Goal: Information Seeking & Learning: Learn about a topic

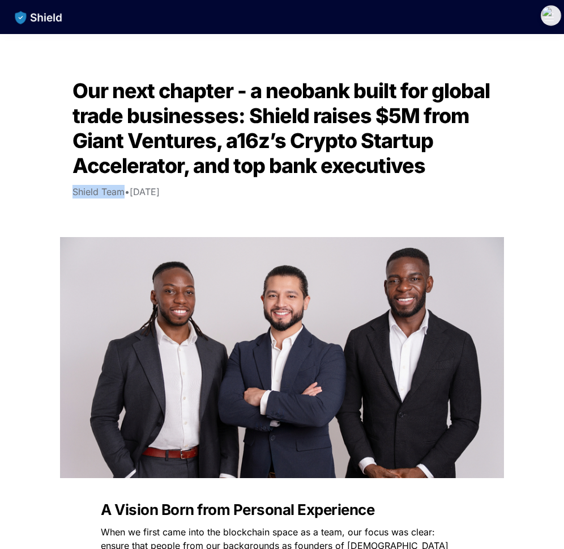
drag, startPoint x: 73, startPoint y: 189, endPoint x: 122, endPoint y: 190, distance: 49.3
click at [122, 190] on span "Shield Team" at bounding box center [99, 191] width 52 height 11
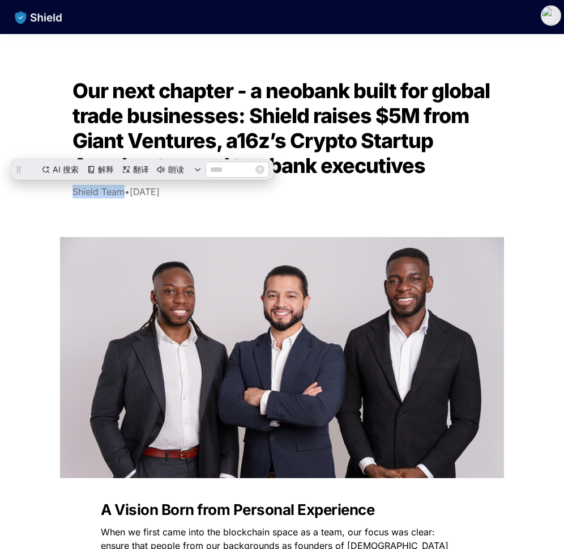
copy span "Shield Team"
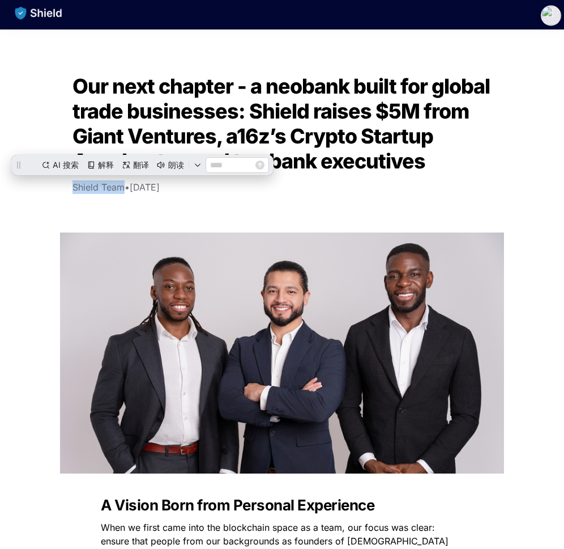
scroll to position [6, 0]
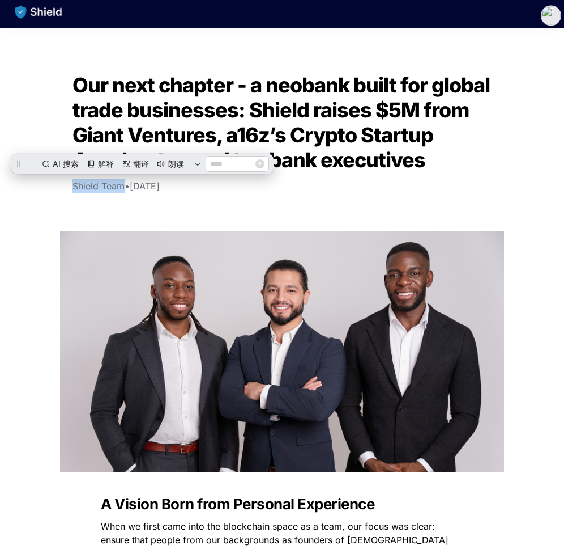
click at [122, 190] on p "Shield Team • [DATE]" at bounding box center [282, 186] width 453 height 18
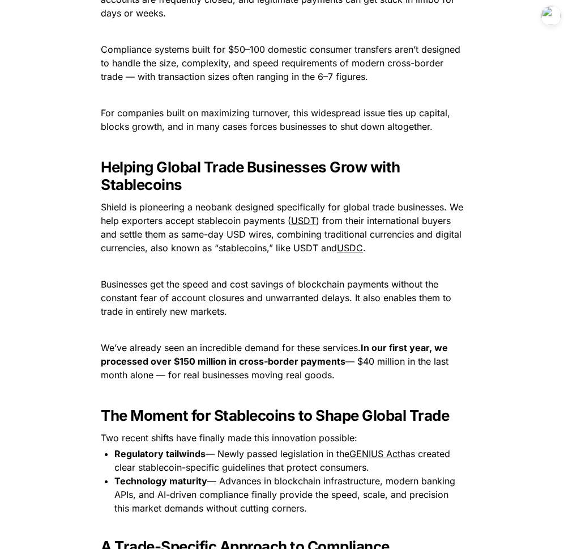
scroll to position [797, 0]
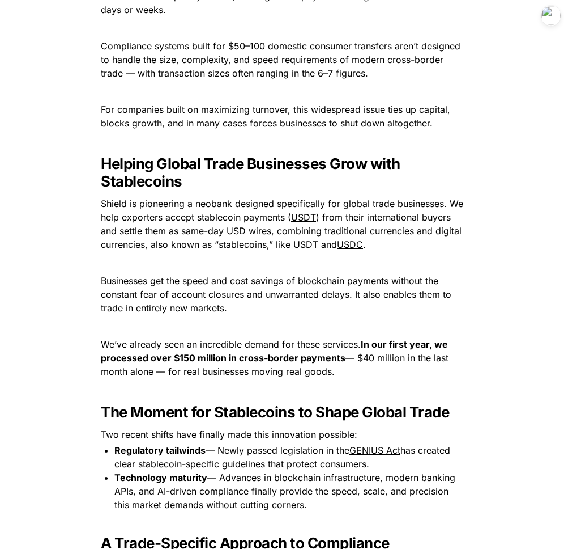
click at [122, 190] on strong "Helping Global Trade Businesses Grow with Stablecoins" at bounding box center [252, 172] width 303 height 35
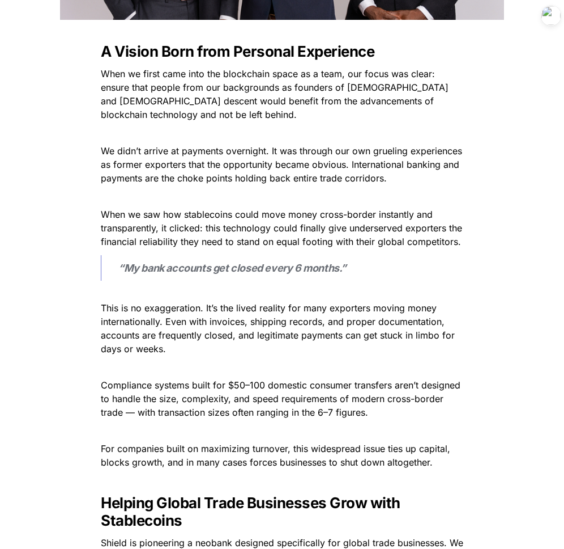
scroll to position [457, 0]
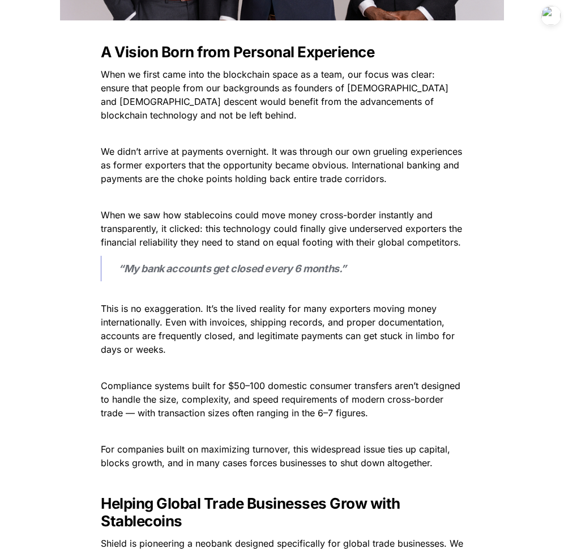
click at [303, 93] on p "When we first came into the blockchain space as a team, our focus was clear: en…" at bounding box center [282, 94] width 397 height 59
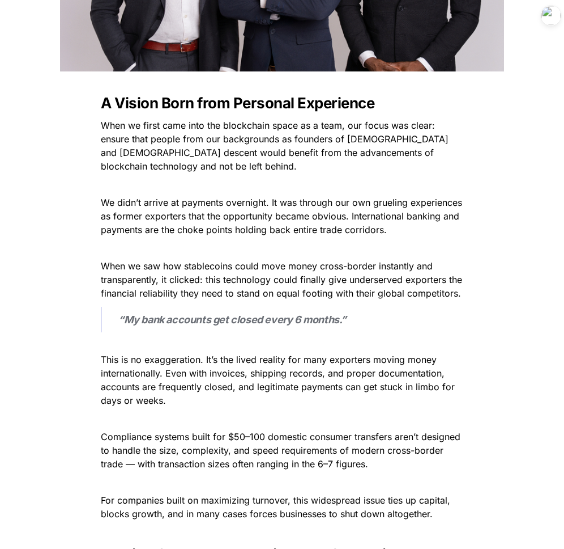
scroll to position [412, 0]
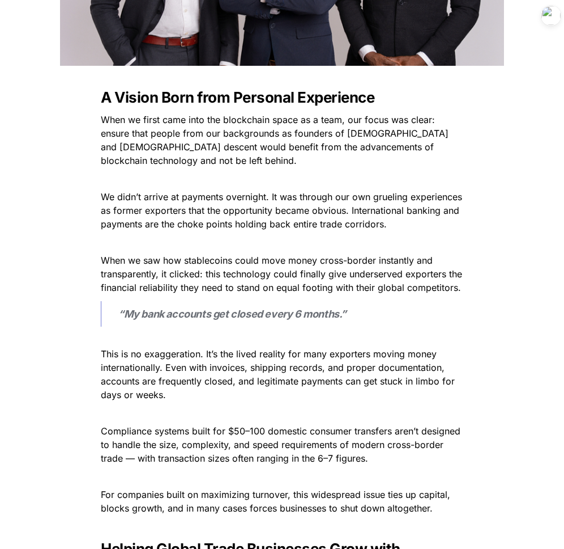
click at [182, 221] on span "We didn’t arrive at payments overnight. It was through our own grueling experie…" at bounding box center [283, 210] width 364 height 39
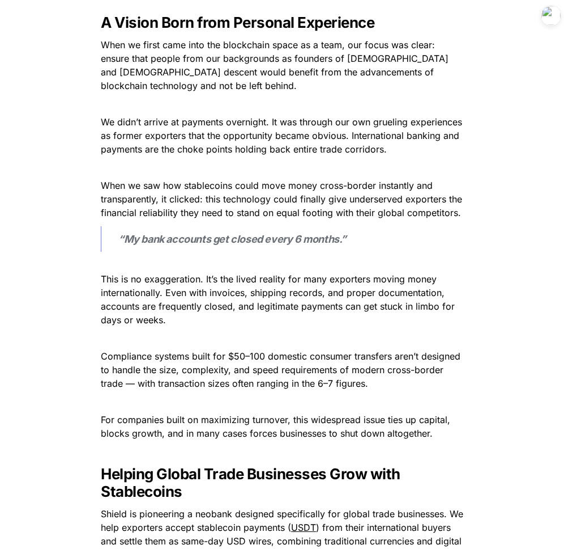
scroll to position [490, 0]
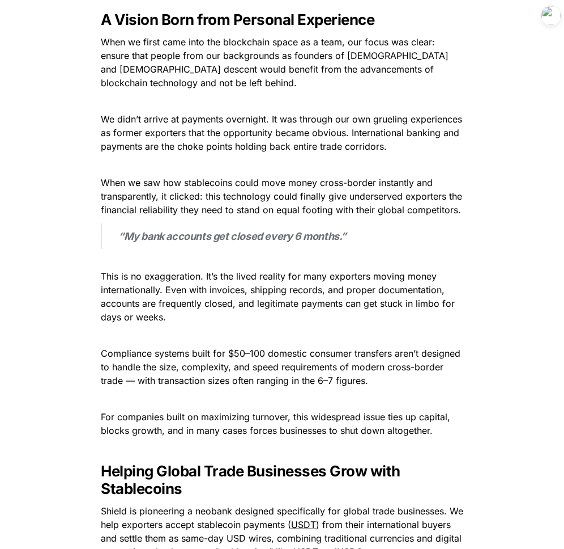
click at [182, 221] on div "“My bank accounts get closed every 6 months.”" at bounding box center [282, 236] width 397 height 35
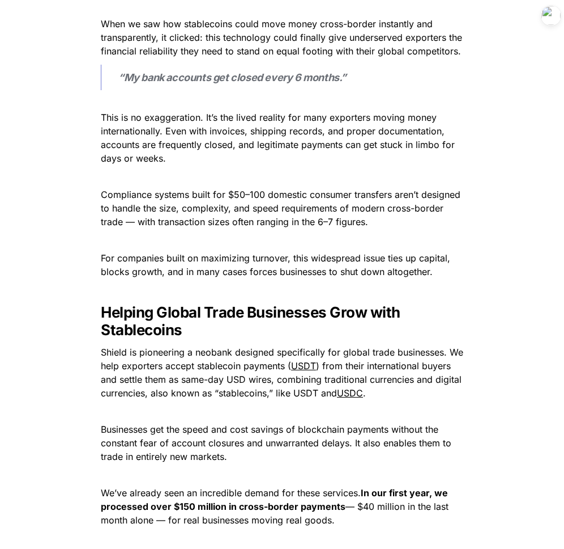
scroll to position [650, 0]
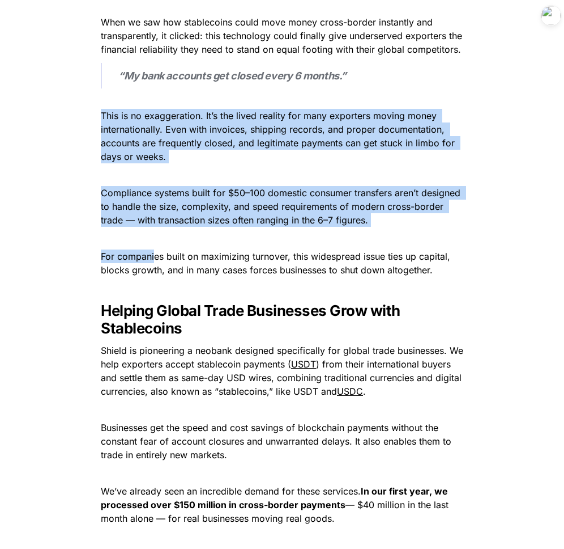
drag, startPoint x: 97, startPoint y: 129, endPoint x: 152, endPoint y: 261, distance: 143.6
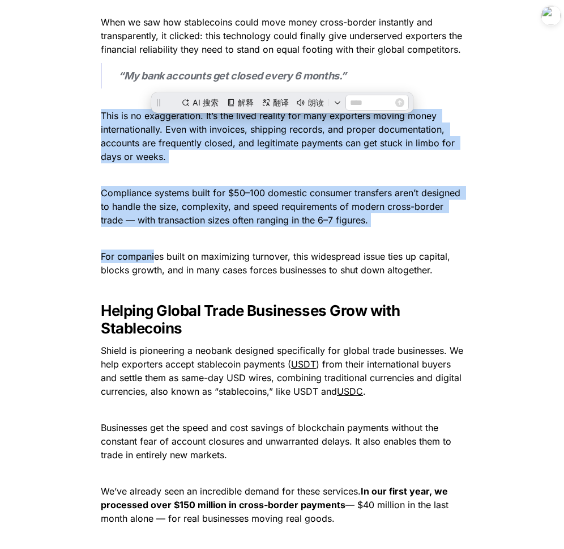
scroll to position [0, 0]
click at [152, 261] on span "For companies built on maximizing turnover, this widespread issue ties up capit…" at bounding box center [277, 262] width 353 height 25
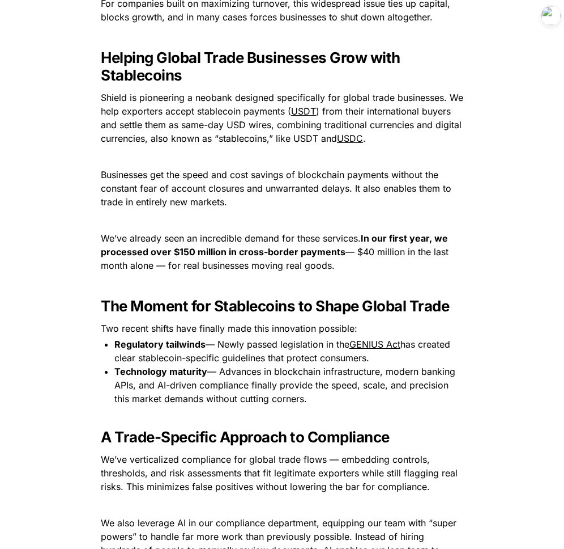
scroll to position [906, 0]
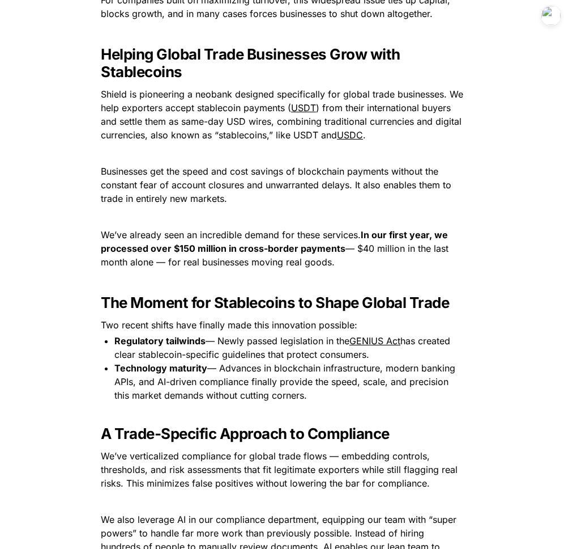
drag, startPoint x: 99, startPoint y: 101, endPoint x: 357, endPoint y: 267, distance: 306.4
click at [357, 267] on div "A Vision Born from Personal Experience When we first came into the blockchain s…" at bounding box center [282, 396] width 453 height 1612
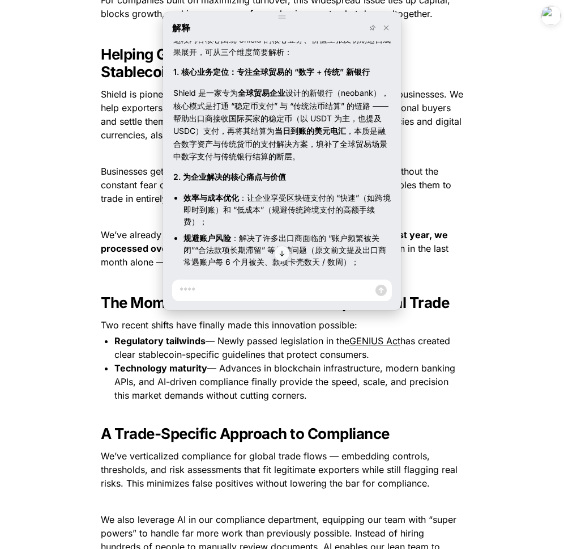
scroll to position [10, 0]
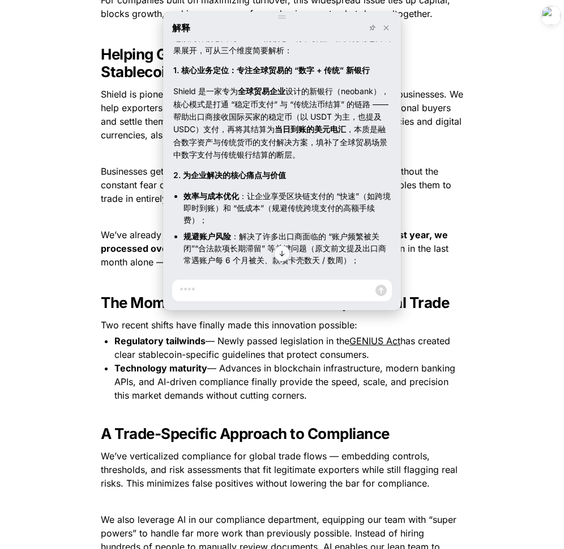
drag, startPoint x: 173, startPoint y: 101, endPoint x: 207, endPoint y: 109, distance: 34.9
click at [207, 109] on div "Shield 是一家专为 全球贸易企业 设计的新银行（neobank），核心模式是打通 “稳定币支付” 与 “传统法币结算” 的链路 —— 帮助出口商接收国际…" at bounding box center [282, 123] width 218 height 76
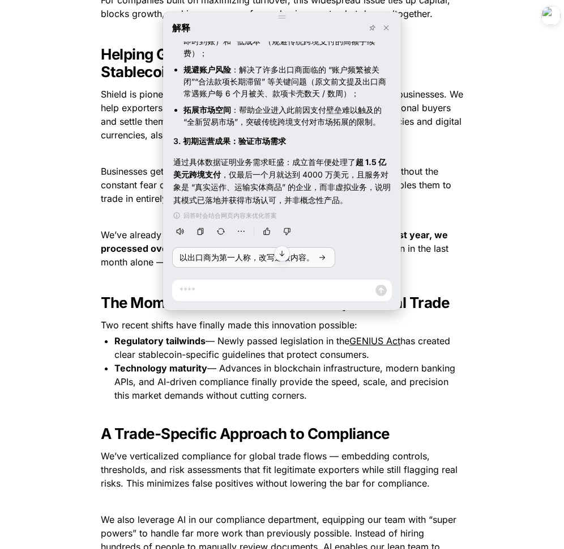
scroll to position [181, 0]
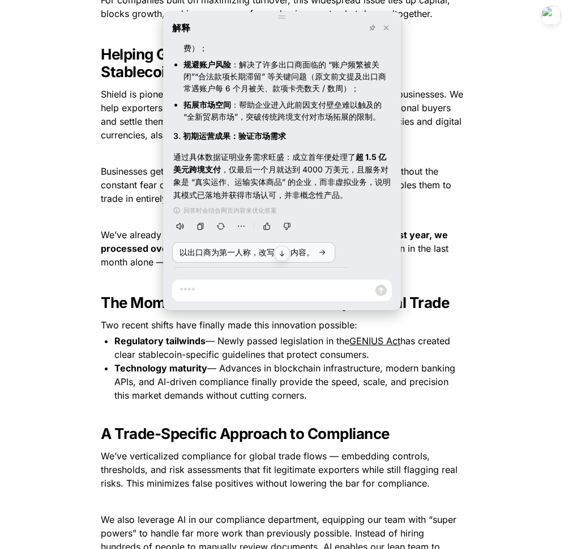
click at [299, 164] on div "通过具体数据证明业务需求旺盛：成立首年便处理了 超 1.5 亿美元跨境支付 ，仅最后一个月就达到 4000 万美元，且服务对象是 “真实运作、运输实体商品” …" at bounding box center [282, 176] width 218 height 51
drag, startPoint x: 294, startPoint y: 167, endPoint x: 366, endPoint y: 205, distance: 81.6
click at [370, 202] on div "通过具体数据证明业务需求旺盛：成立首年便处理了 超 1.5 亿美元跨境支付 ，仅最后一个月就达到 4000 万美元，且服务对象是 “真实运作、运输实体商品” …" at bounding box center [282, 176] width 218 height 51
click at [366, 202] on div "通过具体数据证明业务需求旺盛：成立首年便处理了 超 1.5 亿美元跨境支付 ，仅最后一个月就达到 4000 万美元，且服务对象是 “真实运作、运输实体商品” …" at bounding box center [282, 176] width 218 height 51
click at [444, 192] on span "Businesses get the speed and cost savings of blockchain payments without the co…" at bounding box center [278, 184] width 354 height 39
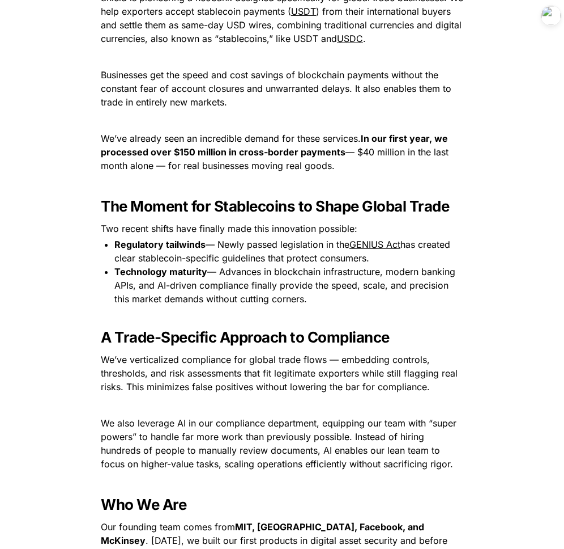
scroll to position [1026, 0]
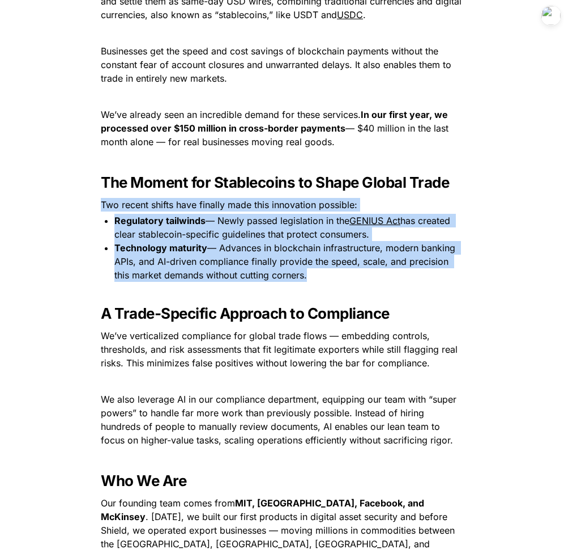
drag, startPoint x: 100, startPoint y: 215, endPoint x: 305, endPoint y: 282, distance: 216.1
click at [305, 282] on div "A Vision Born from Personal Experience When we first came into the blockchain s…" at bounding box center [282, 276] width 453 height 1612
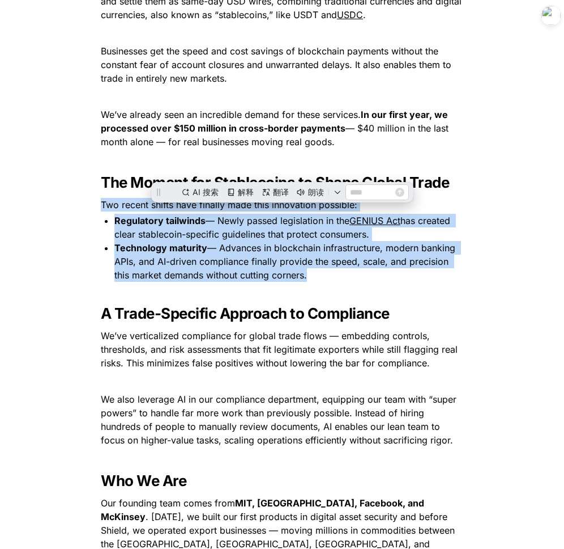
scroll to position [0, 0]
click at [305, 281] on span "— Advances in blockchain infrastructure, modern banking APIs, and AI-driven com…" at bounding box center [286, 261] width 344 height 39
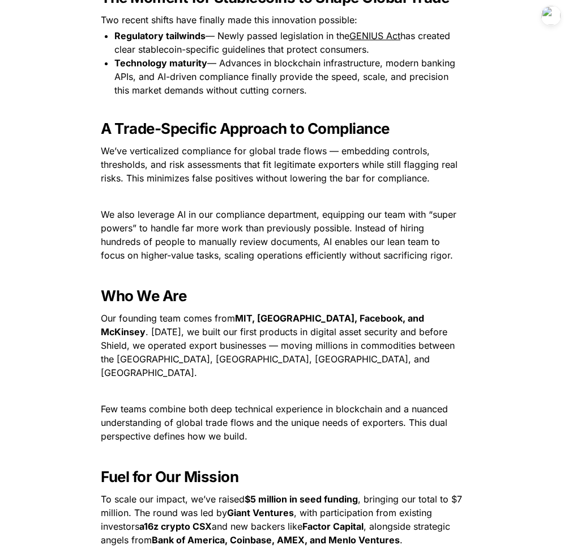
scroll to position [1242, 0]
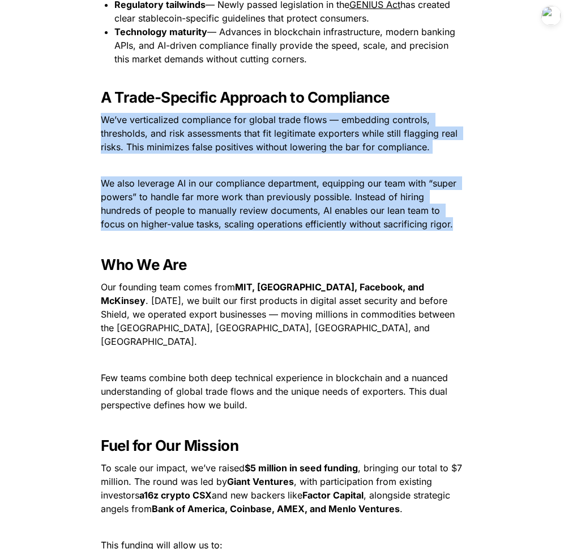
drag, startPoint x: 97, startPoint y: 121, endPoint x: 468, endPoint y: 233, distance: 386.7
click at [468, 233] on div "A Vision Born from Personal Experience When we first came into the blockchain s…" at bounding box center [282, 60] width 453 height 1612
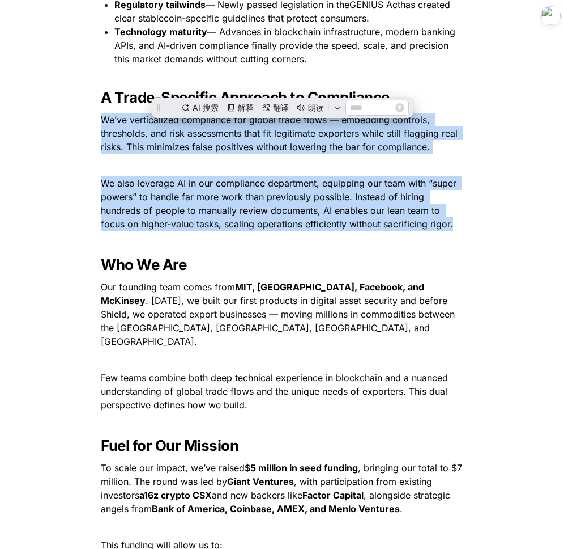
scroll to position [0, 0]
click at [242, 114] on div "AI 搜索 解释 翻译 朗读" at bounding box center [282, 107] width 262 height 20
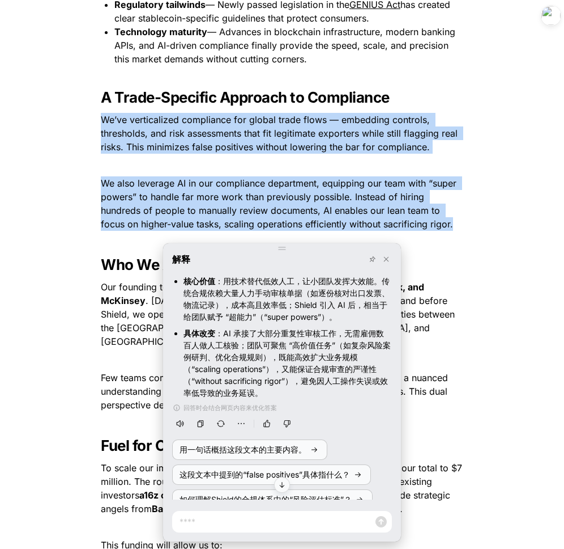
scroll to position [273, 0]
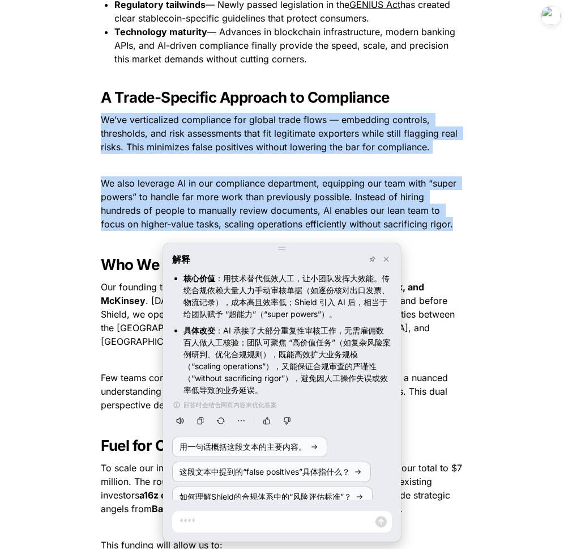
click at [313, 156] on p "We’ve verticalized compliance for global trade flows — embedding controls, thre…" at bounding box center [282, 133] width 397 height 45
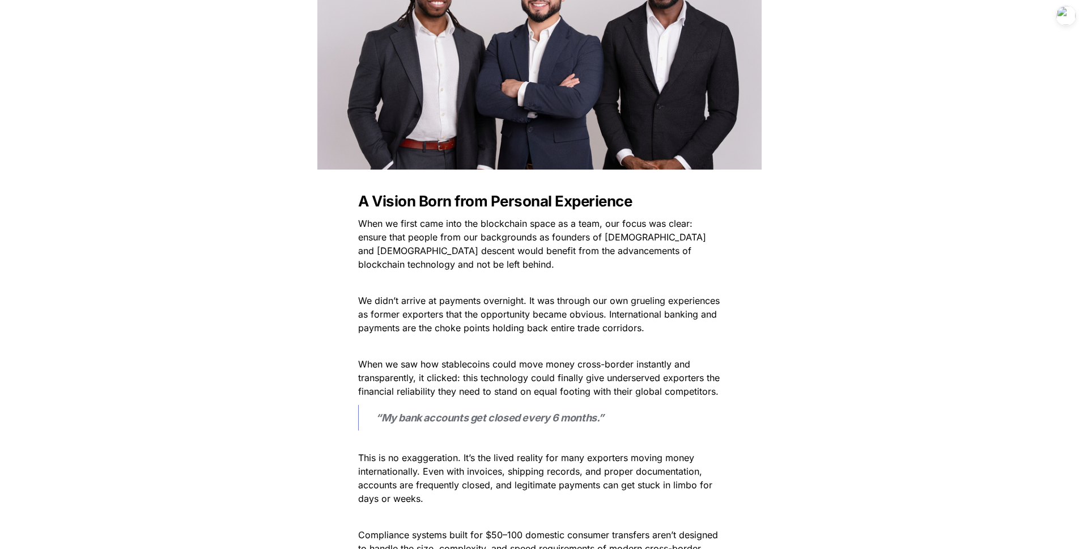
scroll to position [306, 0]
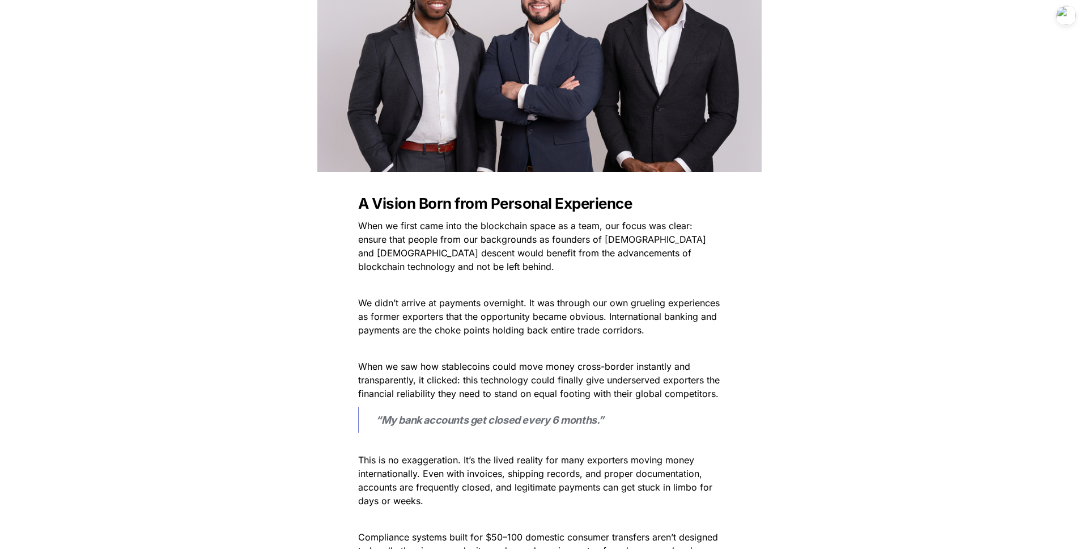
click at [506, 246] on span "When we first came into the blockchain space as a team, our focus was clear: en…" at bounding box center [533, 246] width 351 height 52
drag, startPoint x: 551, startPoint y: 241, endPoint x: 394, endPoint y: 256, distance: 158.2
click at [394, 256] on span "When we first came into the blockchain space as a team, our focus was clear: en…" at bounding box center [533, 246] width 351 height 52
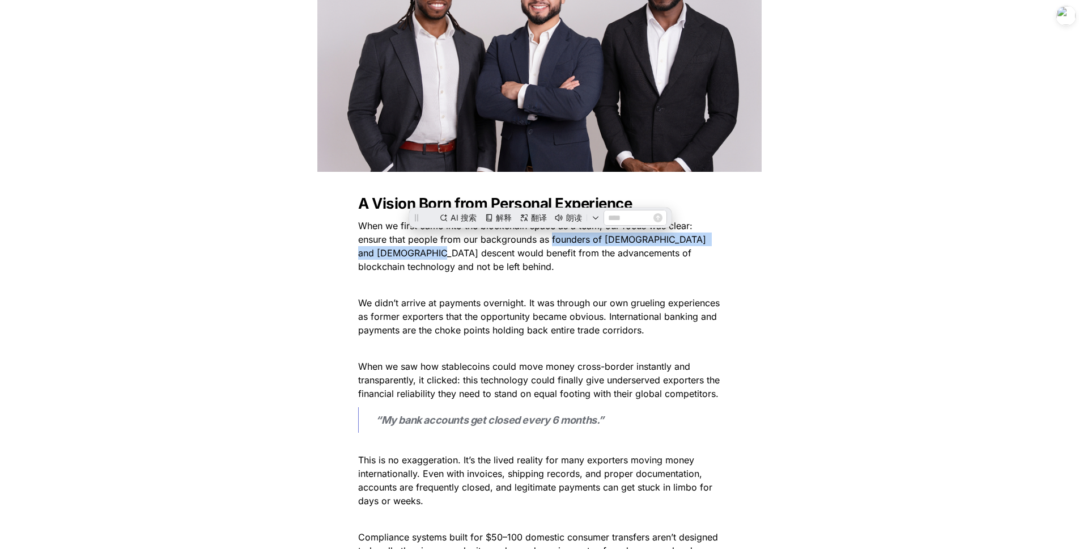
scroll to position [0, 0]
copy span "founders of [DEMOGRAPHIC_DATA] and [DEMOGRAPHIC_DATA] descent"
click at [459, 354] on p at bounding box center [539, 348] width 397 height 18
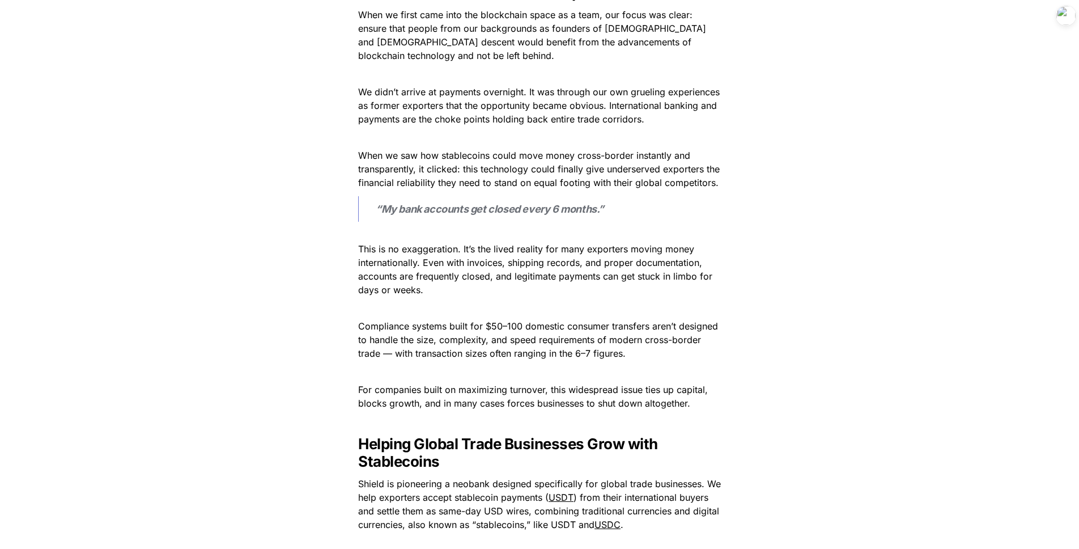
scroll to position [651, 0]
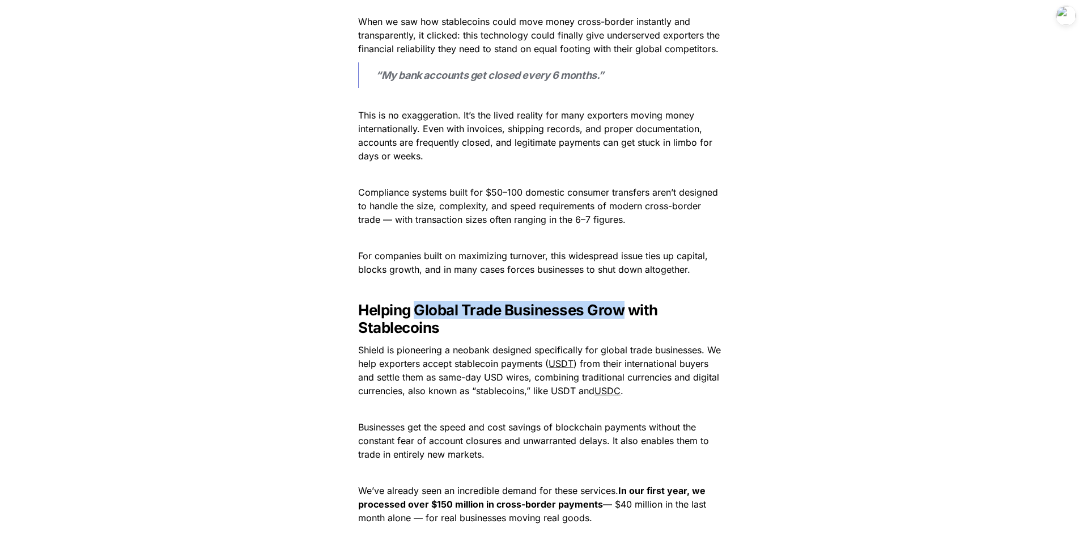
drag, startPoint x: 419, startPoint y: 317, endPoint x: 623, endPoint y: 315, distance: 204.0
click at [564, 315] on strong "Helping Global Trade Businesses Grow with Stablecoins" at bounding box center [509, 318] width 303 height 35
copy strong "Global Trade Businesses Grow"
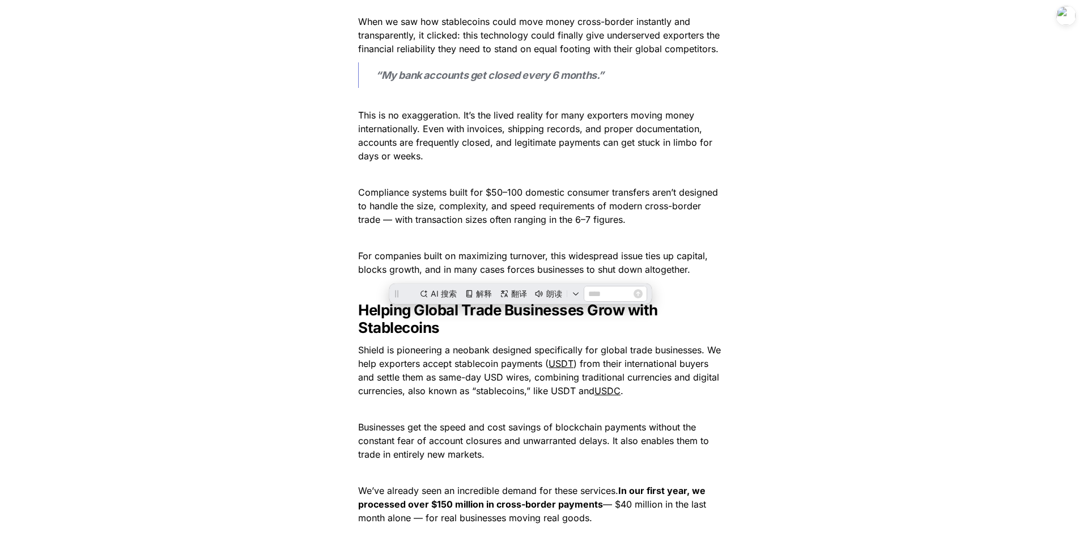
click at [440, 341] on h3 "Helping Global Trade Businesses Grow with Stablecoins" at bounding box center [539, 318] width 397 height 44
click at [418, 317] on strong "Helping Global Trade Businesses Grow with Stablecoins" at bounding box center [509, 318] width 303 height 35
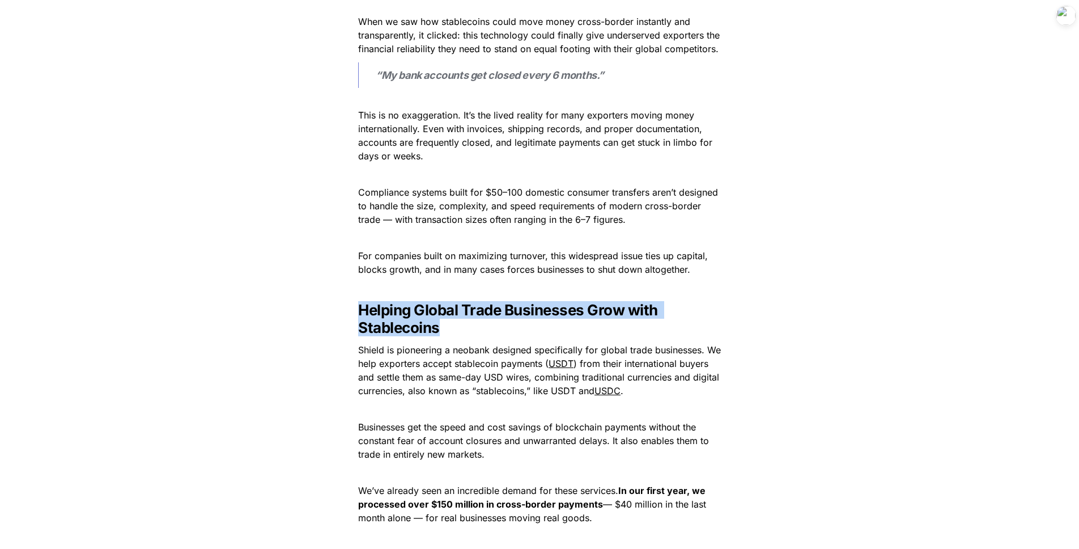
drag, startPoint x: 357, startPoint y: 319, endPoint x: 485, endPoint y: 336, distance: 129.3
click at [485, 336] on h3 "Helping Global Trade Businesses Grow with Stablecoins" at bounding box center [539, 318] width 397 height 44
copy strong "Helping Global Trade Businesses Grow with Stablecoins"
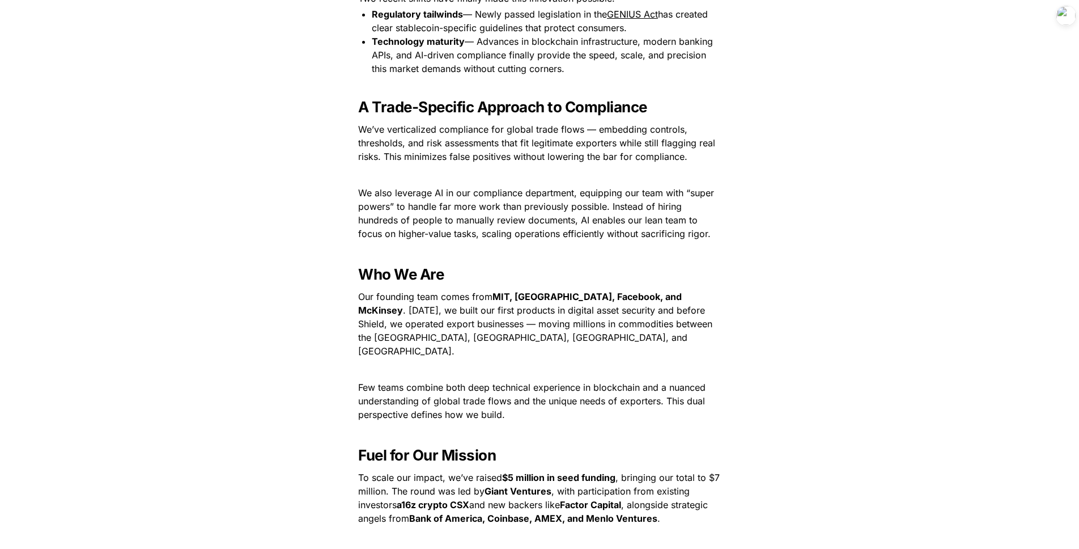
scroll to position [1256, 0]
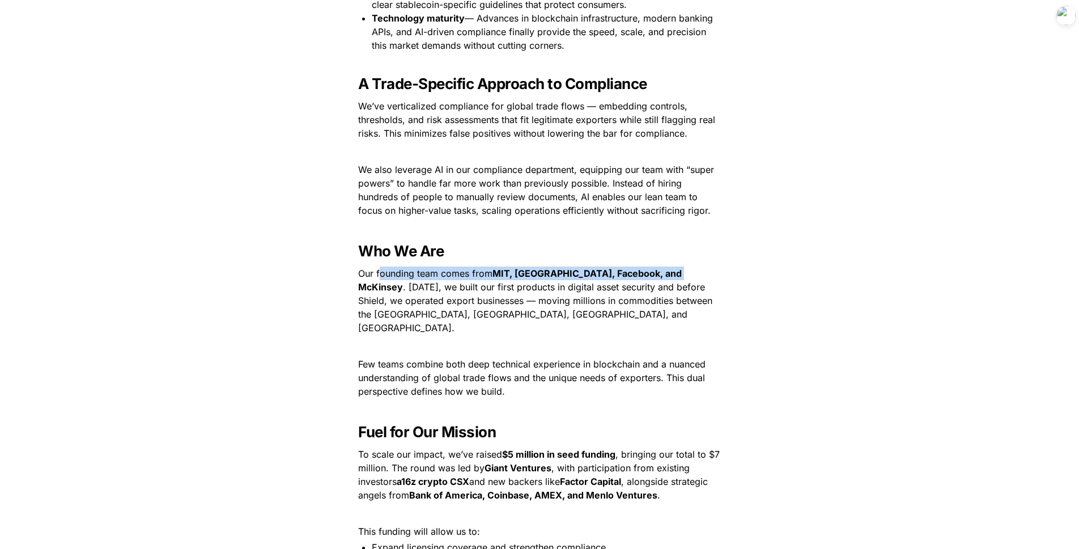
drag, startPoint x: 378, startPoint y: 282, endPoint x: 674, endPoint y: 280, distance: 295.8
click at [564, 280] on p "Our founding team comes from [GEOGRAPHIC_DATA], [GEOGRAPHIC_DATA], Facebook, an…" at bounding box center [539, 300] width 397 height 73
copy p "ounding team comes from [GEOGRAPHIC_DATA], [GEOGRAPHIC_DATA], Facebook, and [PE…"
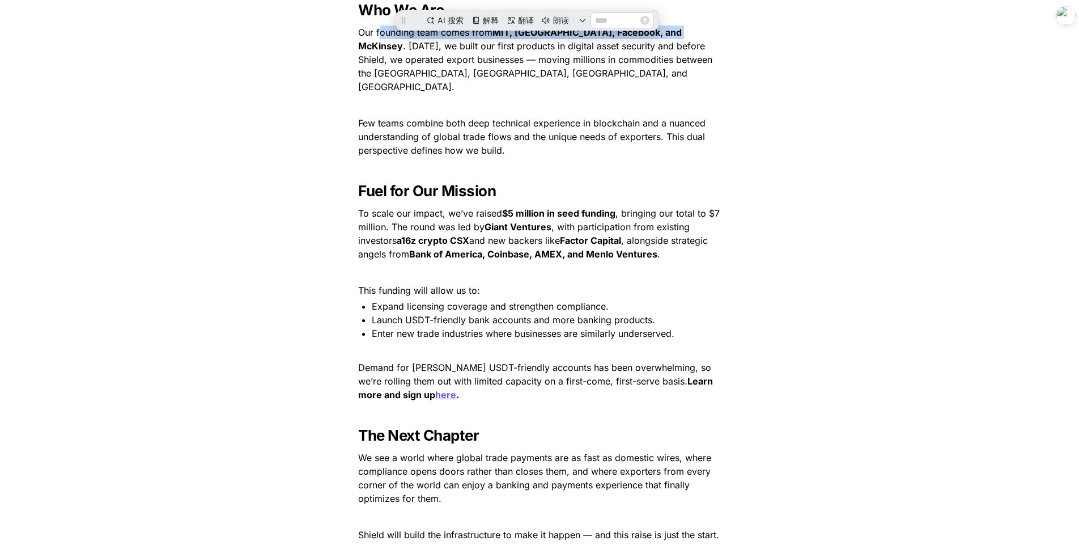
scroll to position [1504, 0]
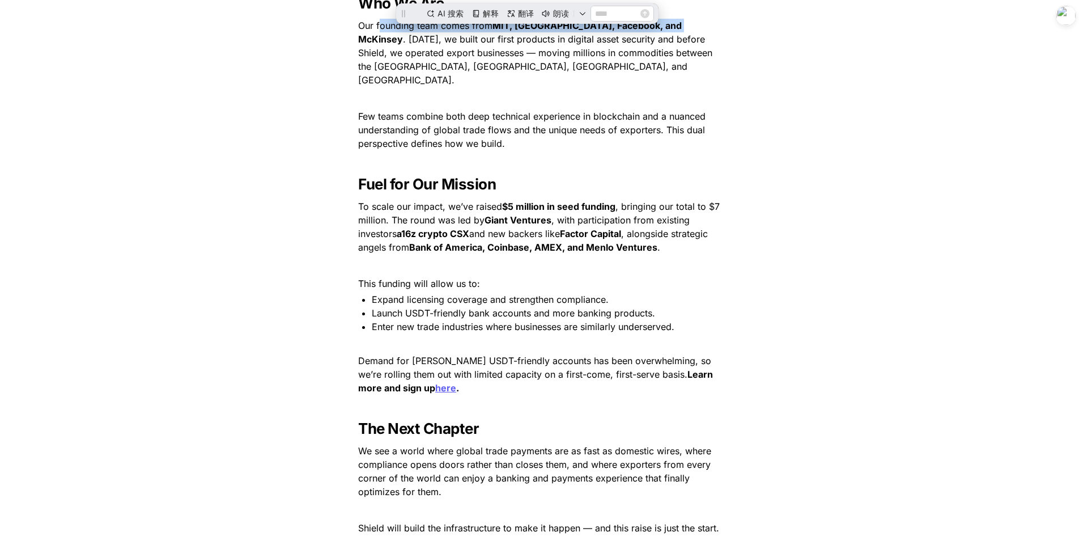
click at [564, 294] on span "Expand licensing coverage and strengthen compliance." at bounding box center [490, 299] width 237 height 11
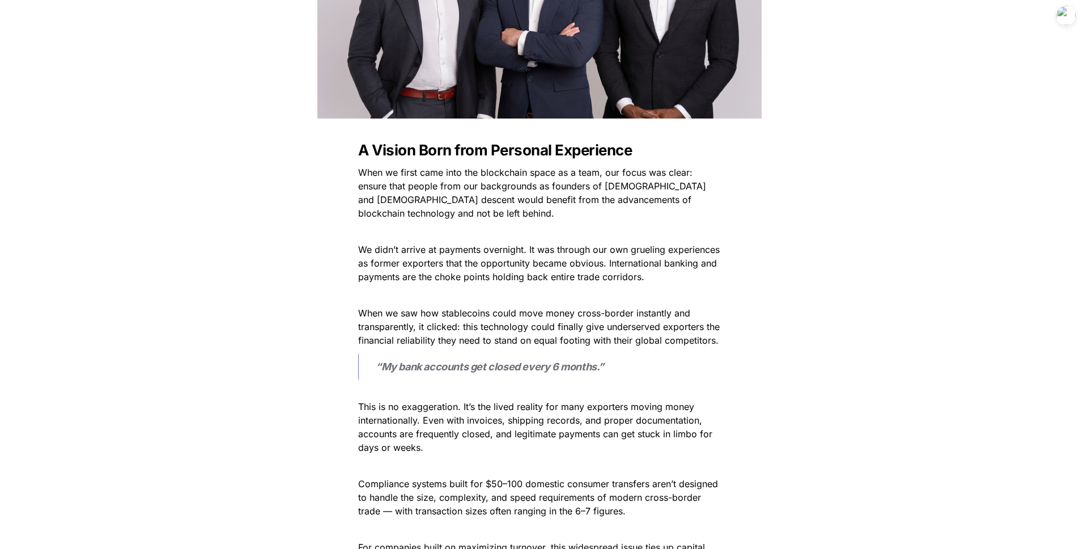
scroll to position [0, 0]
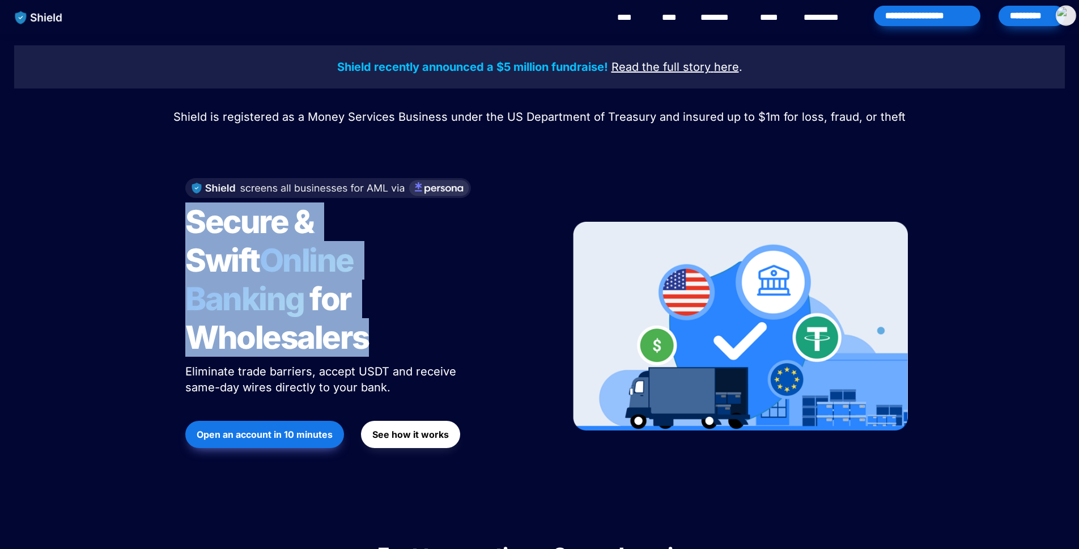
drag, startPoint x: 192, startPoint y: 236, endPoint x: 391, endPoint y: 316, distance: 214.9
click at [391, 316] on h1 "Secure & Swift Online Banking for Wholesalers" at bounding box center [326, 279] width 283 height 163
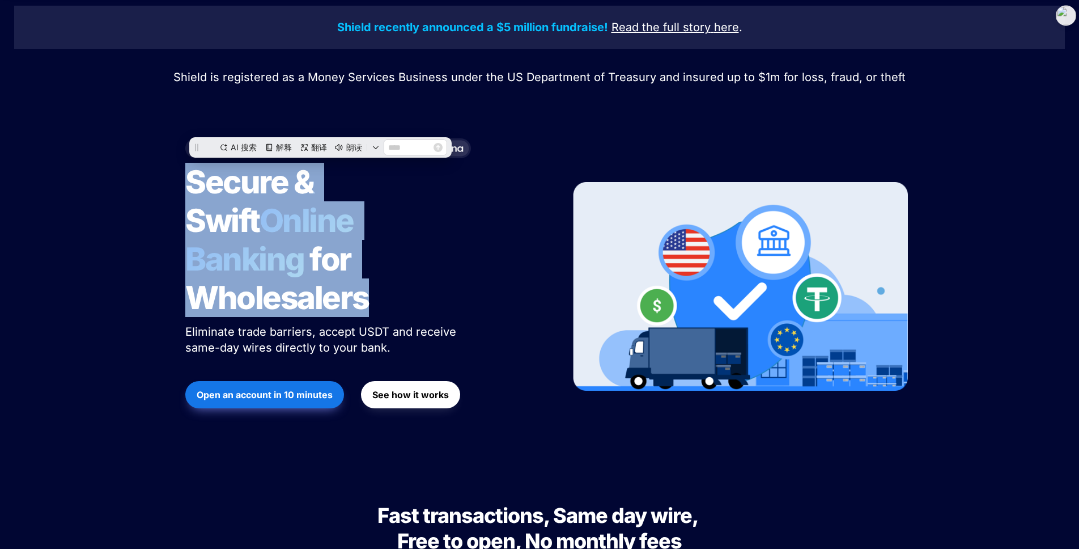
click at [391, 321] on p "Eliminate trade barriers, accept USDT and receive same-day wires directly to yo…" at bounding box center [326, 339] width 283 height 36
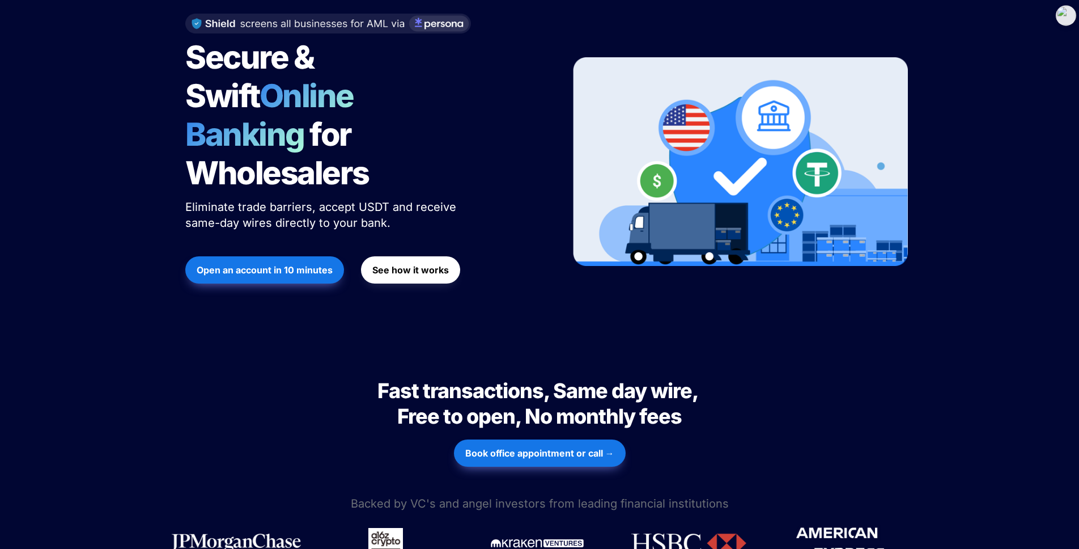
scroll to position [229, 0]
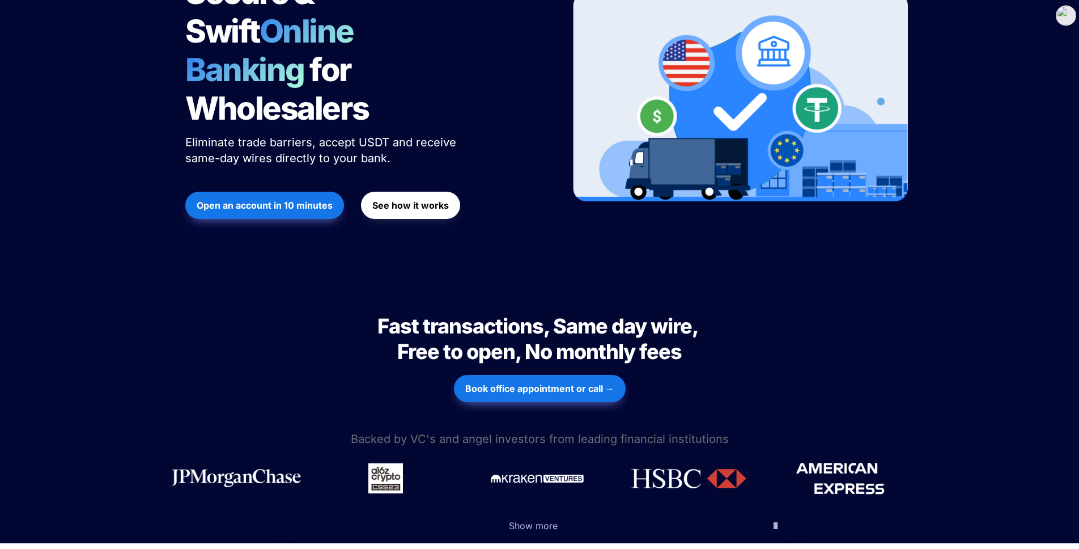
click at [390, 313] on span "Fast transactions, Same day wire, Free to open, No monthly fees" at bounding box center [539, 338] width 324 height 50
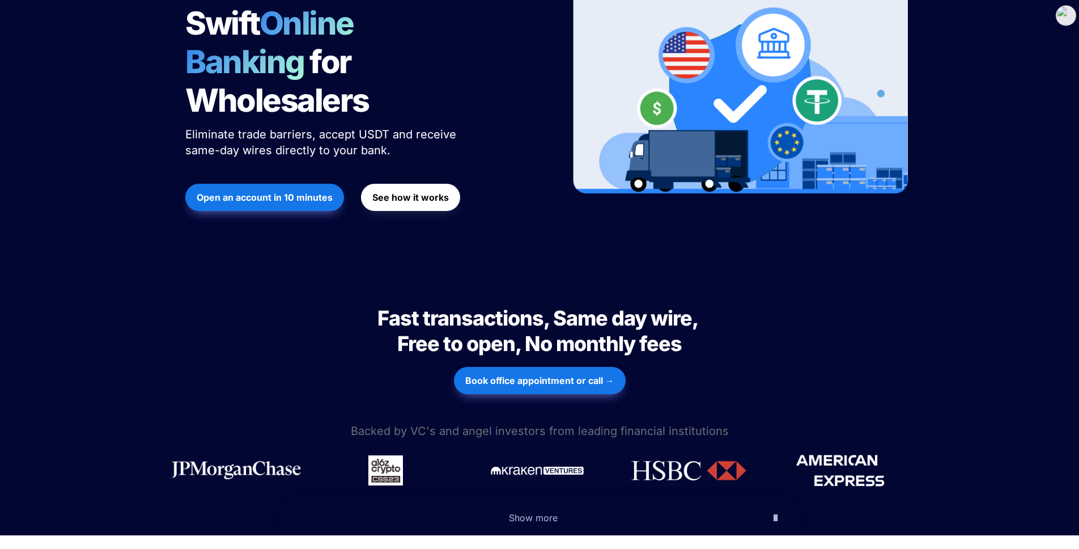
scroll to position [240, 0]
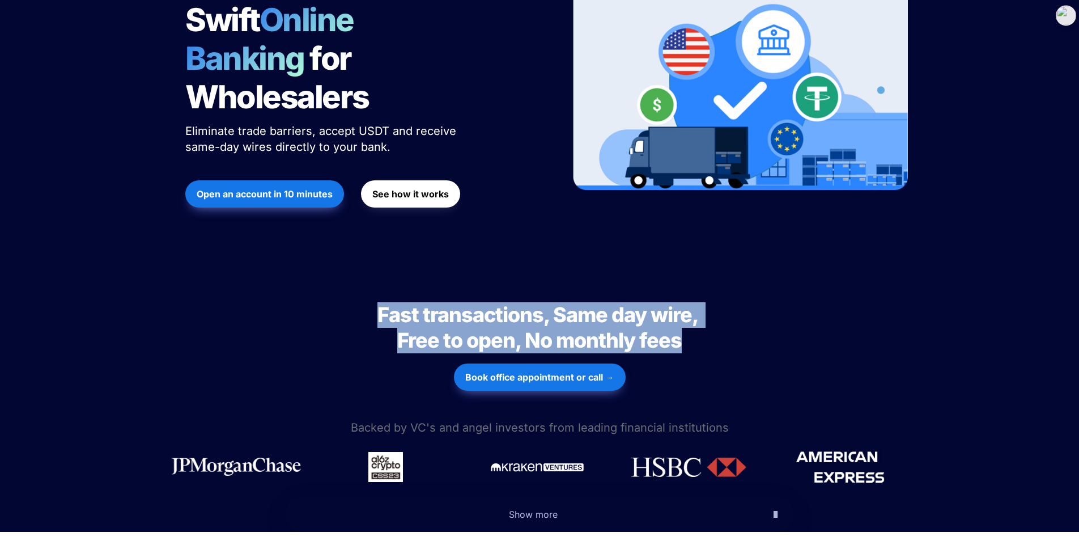
drag, startPoint x: 381, startPoint y: 274, endPoint x: 748, endPoint y: 319, distance: 369.5
click at [564, 320] on div "Fast transactions, Same day wire, Free to open, No monthly fees Fast transactio…" at bounding box center [539, 342] width 1079 height 149
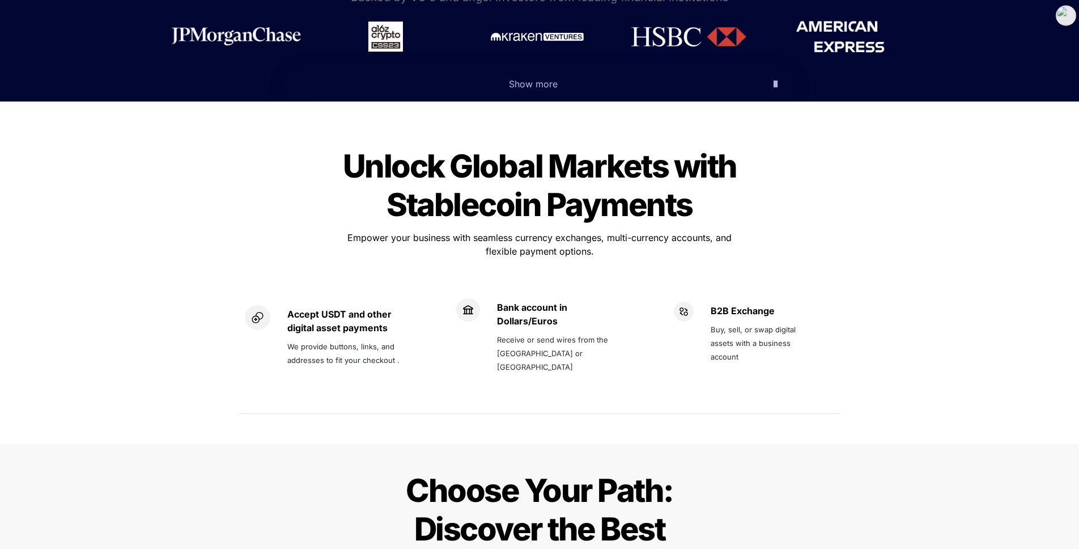
scroll to position [669, 0]
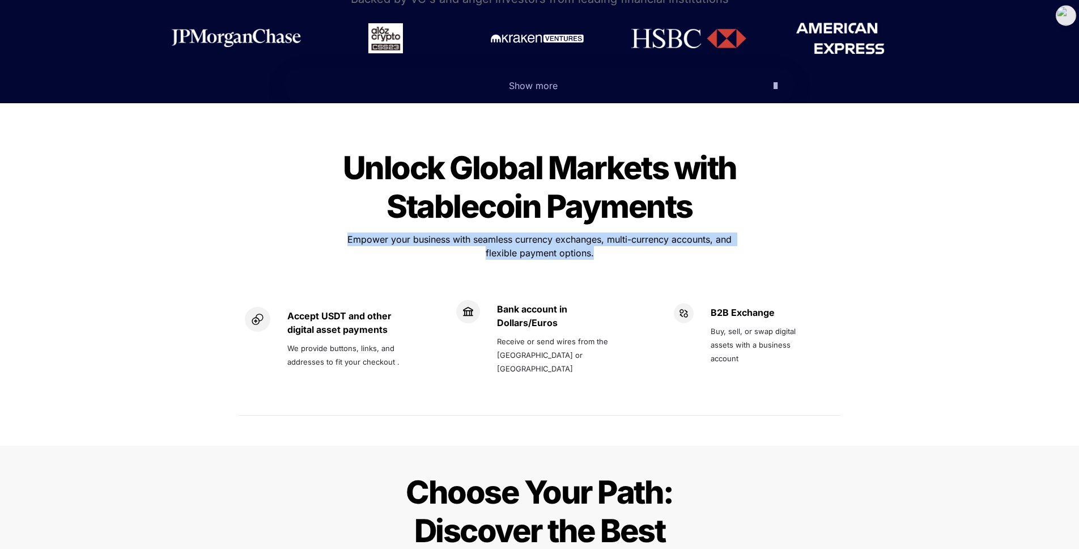
drag, startPoint x: 340, startPoint y: 193, endPoint x: 665, endPoint y: 228, distance: 326.6
click at [564, 228] on div "Unlock Global Markets with Stablecoin Payments Unlock Global Markets with Stabl…" at bounding box center [539, 284] width 623 height 302
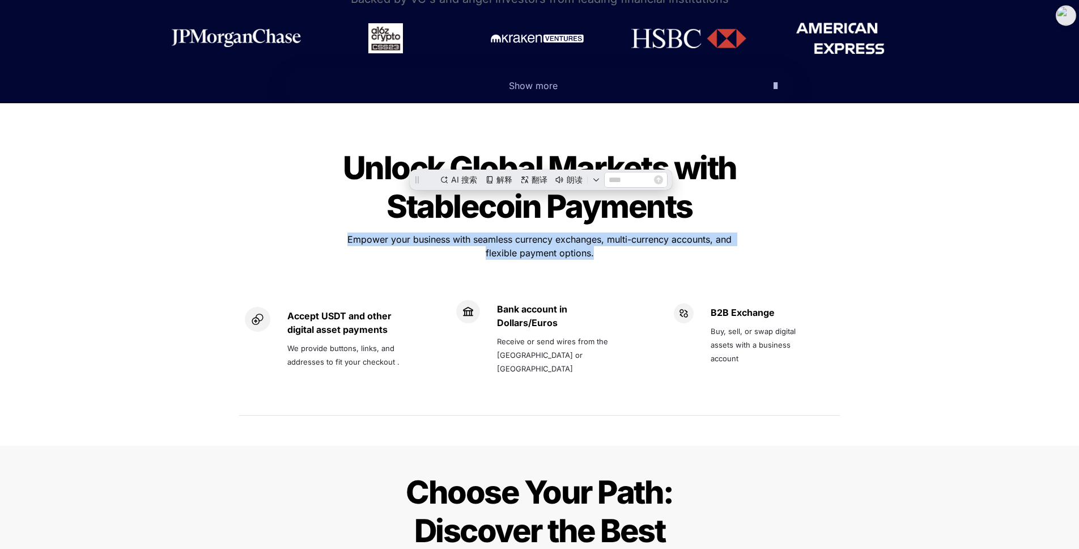
click at [564, 262] on div at bounding box center [539, 271] width 397 height 19
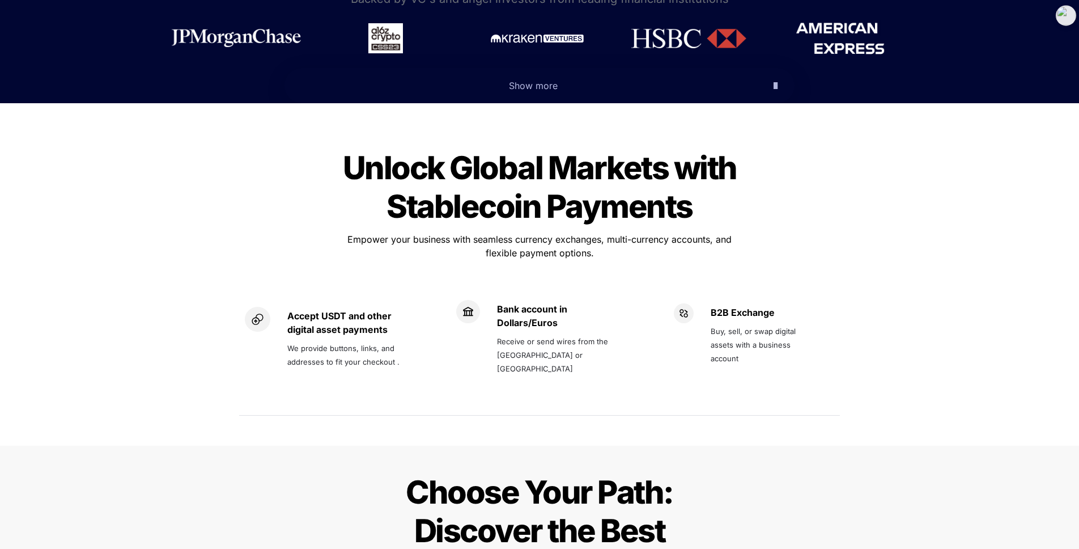
click at [564, 230] on p "Empower your business with seamless currency exchanges, multi-currency accounts…" at bounding box center [539, 246] width 397 height 32
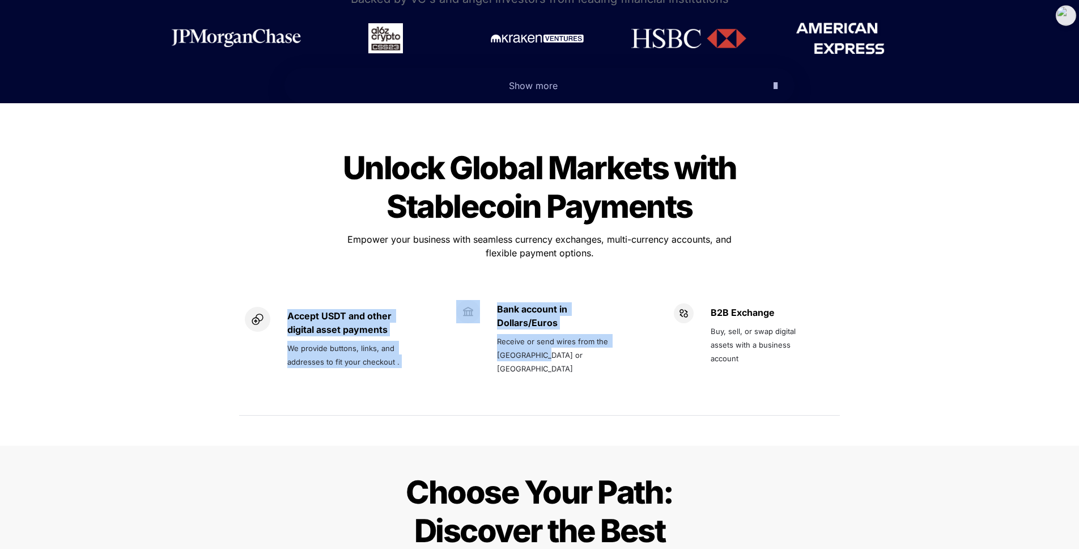
drag, startPoint x: 287, startPoint y: 278, endPoint x: 575, endPoint y: 351, distance: 297.6
click at [564, 351] on div "Accept USDT and other digital asset payments We provide buttons, links, and add…" at bounding box center [539, 344] width 601 height 127
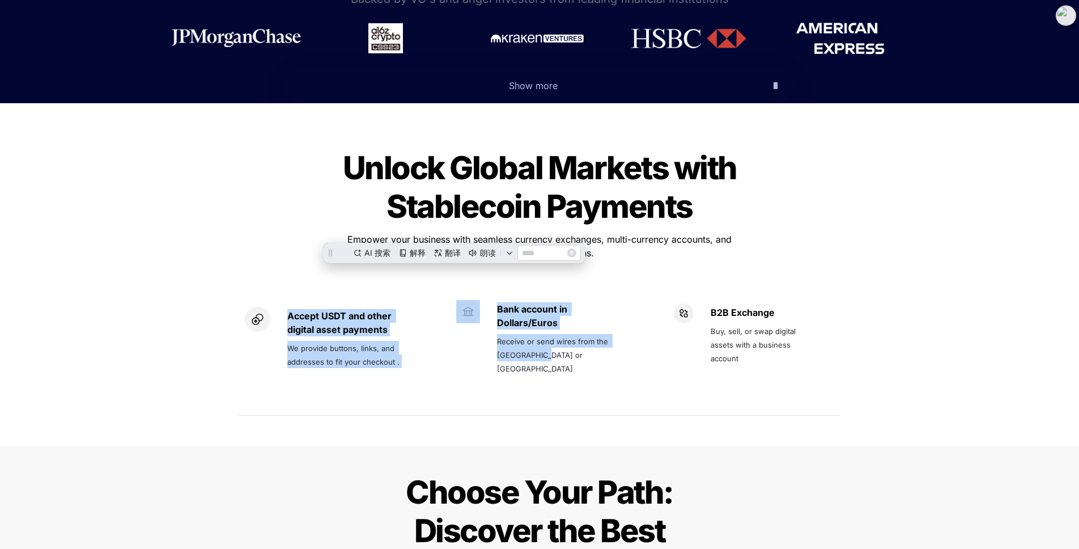
scroll to position [0, 0]
click at [564, 351] on div "Bank account in Dollars/Euros Receive or send wires from the US or Europe" at bounding box center [539, 344] width 189 height 127
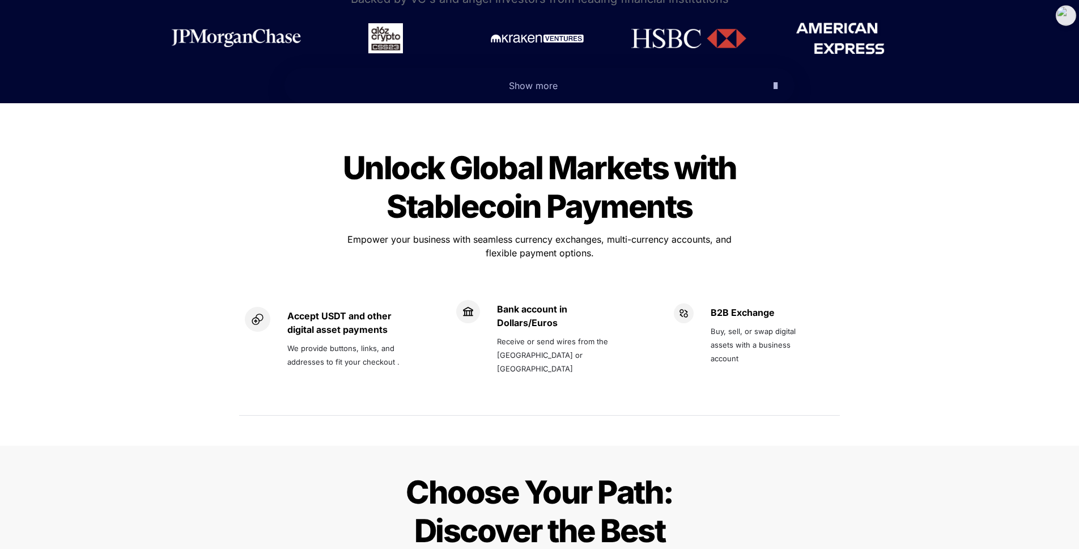
click at [564, 326] on span "Buy, sell, or swap digital assets with a business account" at bounding box center [754, 344] width 87 height 36
drag, startPoint x: 713, startPoint y: 273, endPoint x: 744, endPoint y: 337, distance: 70.5
click at [564, 337] on div "B2B Exchange Buy, sell, or swap digital assets with a business account" at bounding box center [763, 344] width 105 height 82
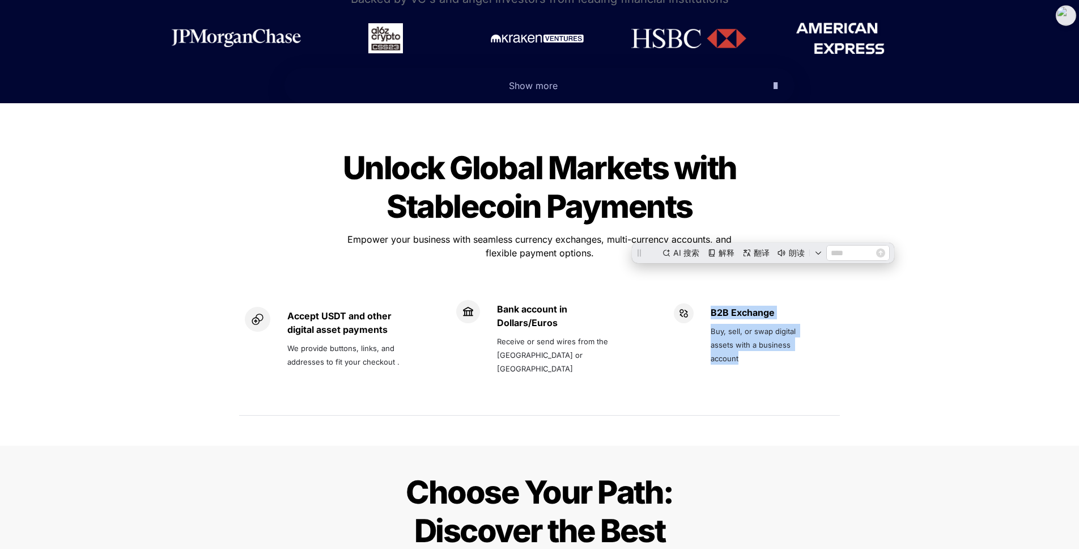
click at [564, 367] on p at bounding box center [763, 376] width 105 height 18
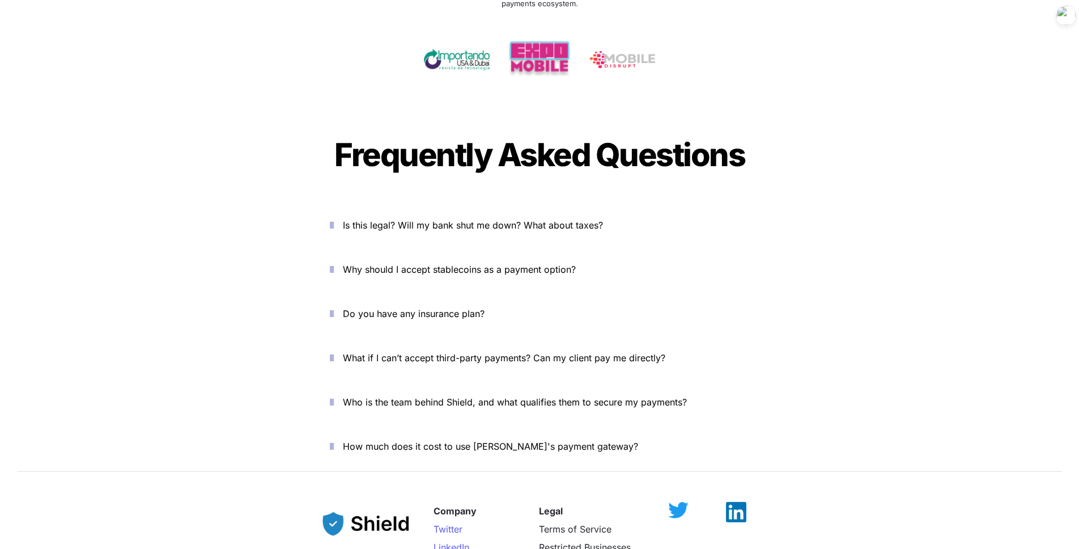
scroll to position [3709, 0]
click at [334, 219] on icon "button" at bounding box center [332, 226] width 4 height 14
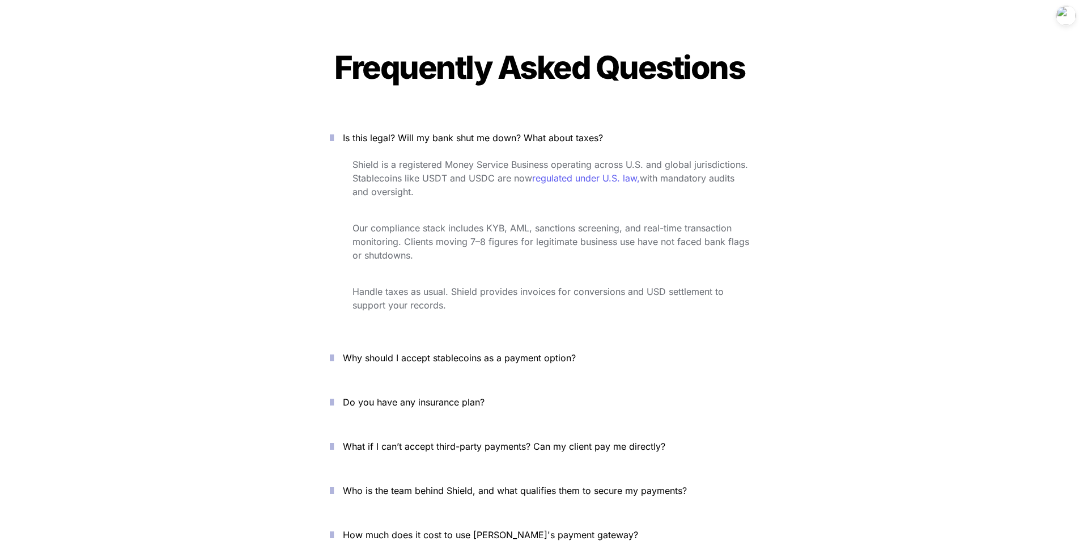
scroll to position [3798, 0]
click at [434, 155] on p "Shield is a registered Money Service Business operating across U.S. and global …" at bounding box center [551, 177] width 397 height 45
click at [493, 218] on p "Our compliance stack includes KYB, AML, sanctions screening, and real-time tran…" at bounding box center [551, 240] width 397 height 45
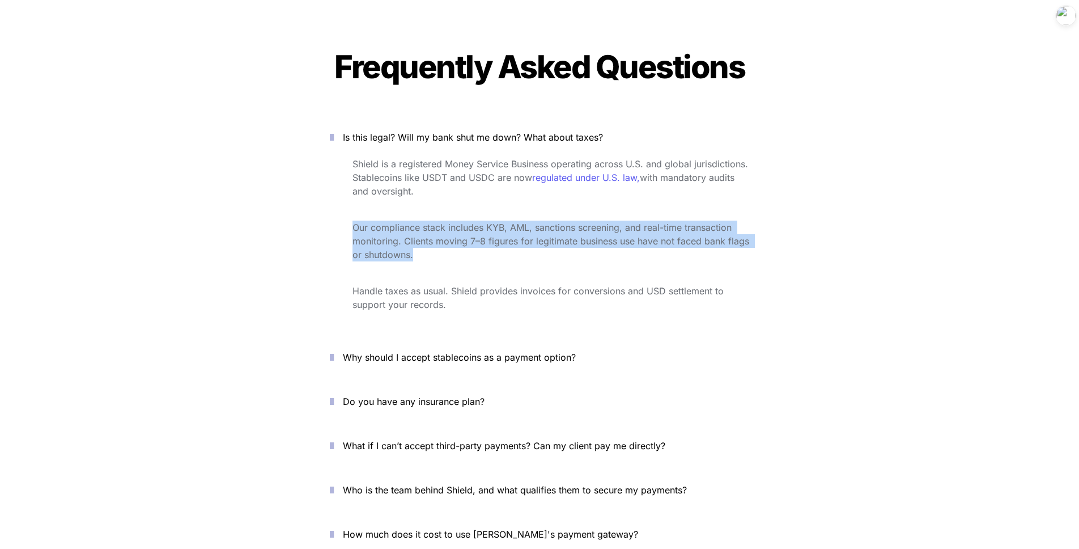
drag, startPoint x: 354, startPoint y: 189, endPoint x: 447, endPoint y: 226, distance: 99.8
click at [447, 226] on div "Shield is a registered Money Service Business operating across U.S. and global …" at bounding box center [539, 243] width 453 height 176
copy span "Our compliance stack includes KYB, AML, sanctions screening, and real-time tran…"
click at [417, 351] on span "Why should I accept stablecoins as a payment option?" at bounding box center [459, 356] width 233 height 11
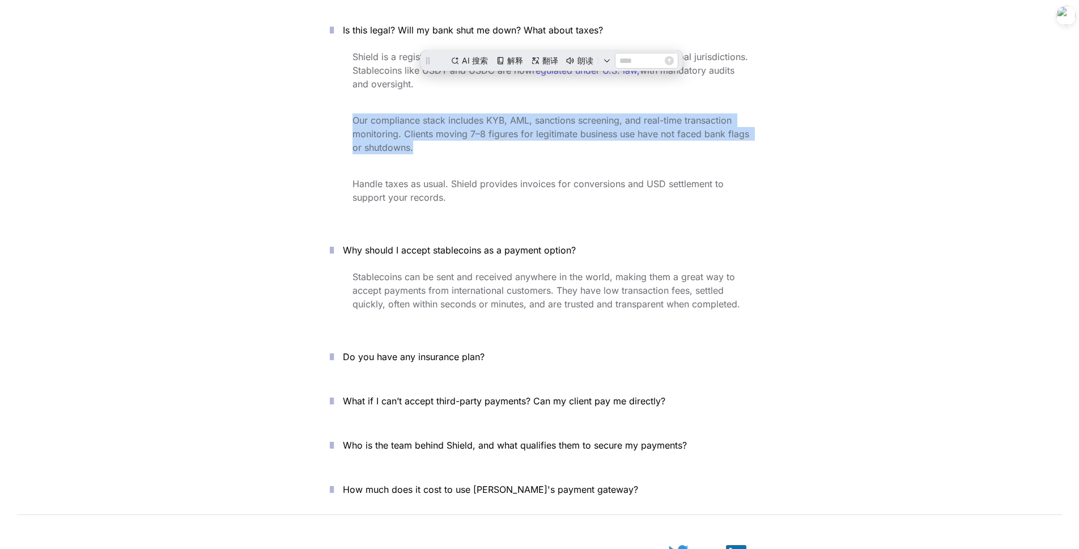
scroll to position [3915, 0]
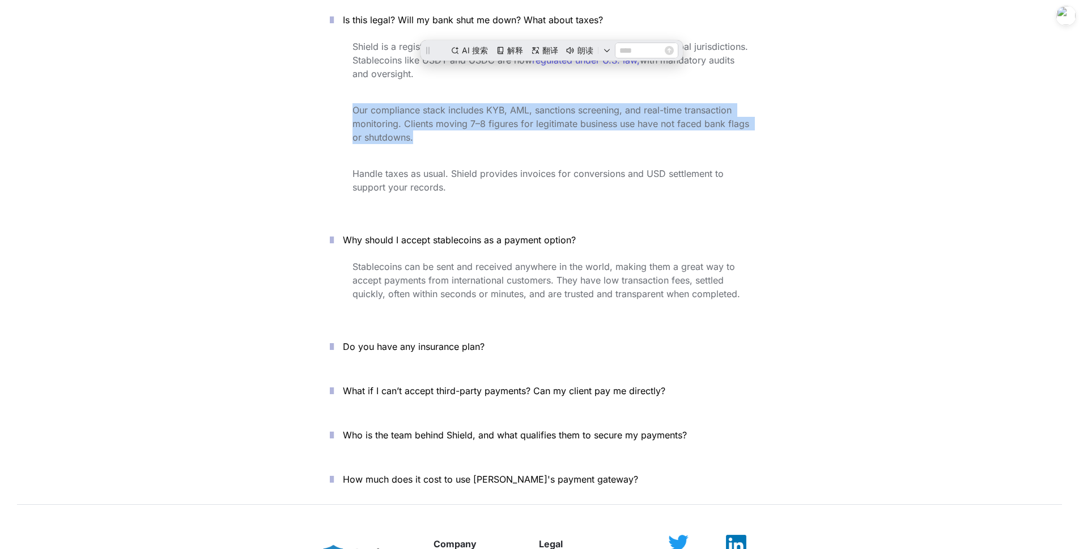
click at [368, 341] on span "Do you have any insurance plan?" at bounding box center [414, 346] width 142 height 11
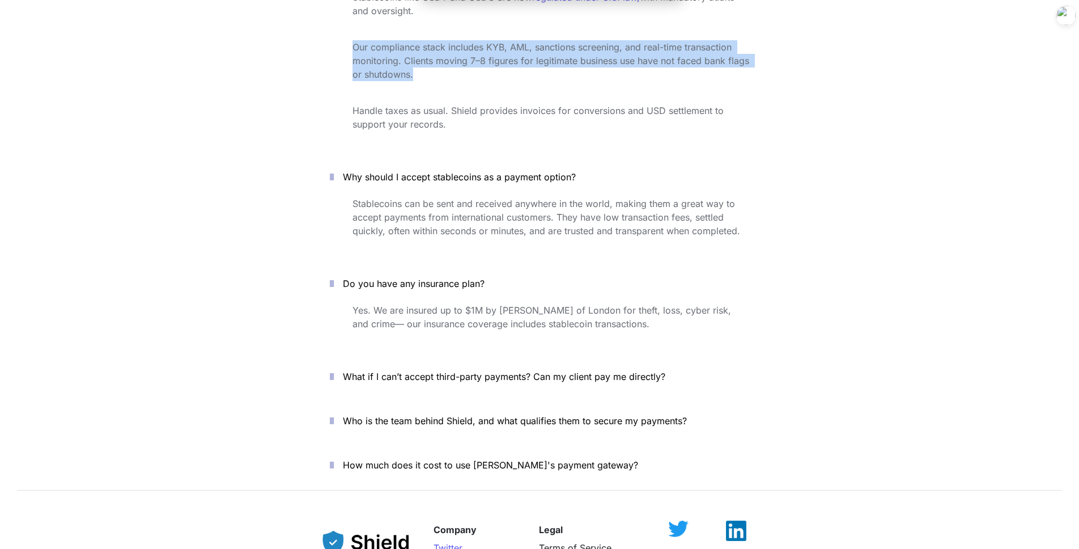
scroll to position [3985, 0]
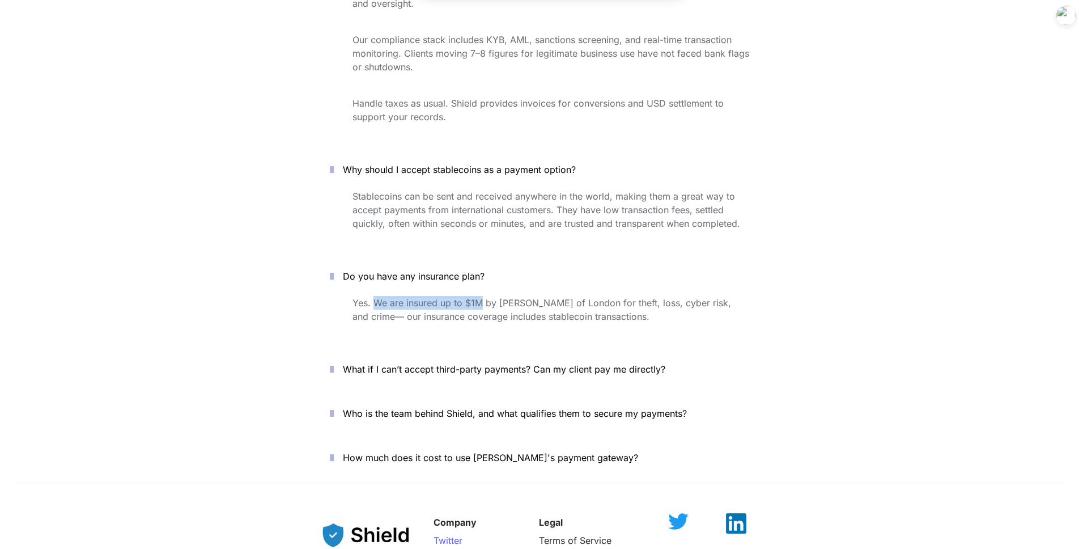
drag, startPoint x: 374, startPoint y: 265, endPoint x: 482, endPoint y: 258, distance: 107.9
click at [482, 297] on span "Yes. We are insured up to $1M by Lloyd’s of London for theft, loss, cyber risk,…" at bounding box center [543, 309] width 381 height 25
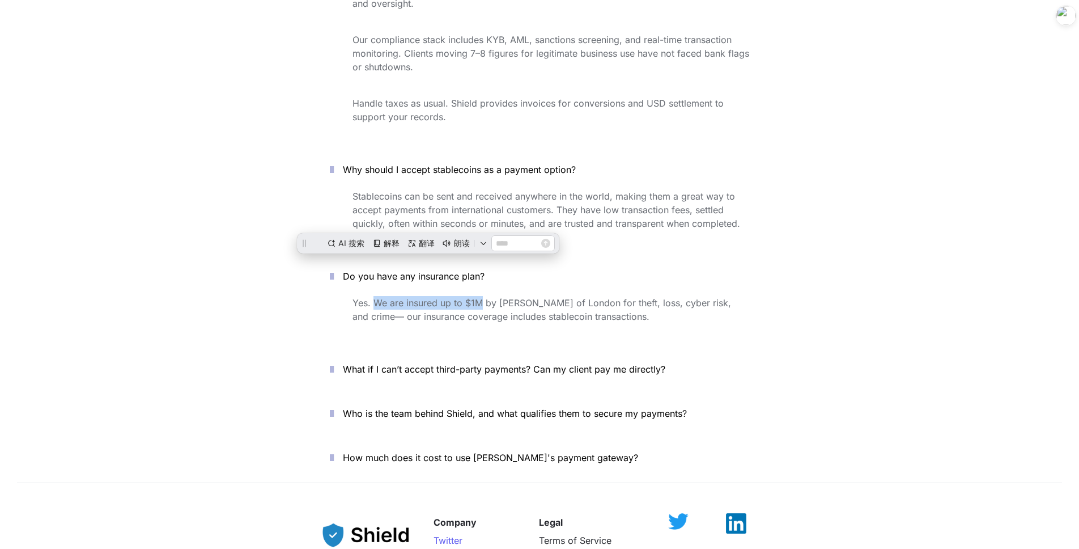
click at [482, 297] on span "Yes. We are insured up to $1M by Lloyd’s of London for theft, loss, cyber risk,…" at bounding box center [543, 309] width 381 height 25
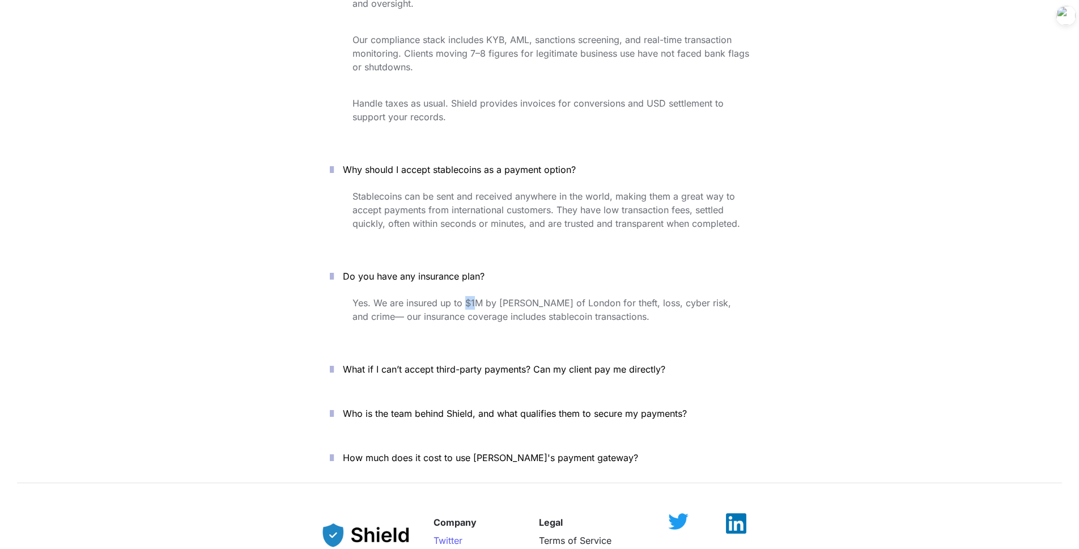
drag, startPoint x: 464, startPoint y: 261, endPoint x: 476, endPoint y: 261, distance: 11.9
click at [476, 297] on span "Yes. We are insured up to $1M by Lloyd’s of London for theft, loss, cyber risk,…" at bounding box center [543, 309] width 381 height 25
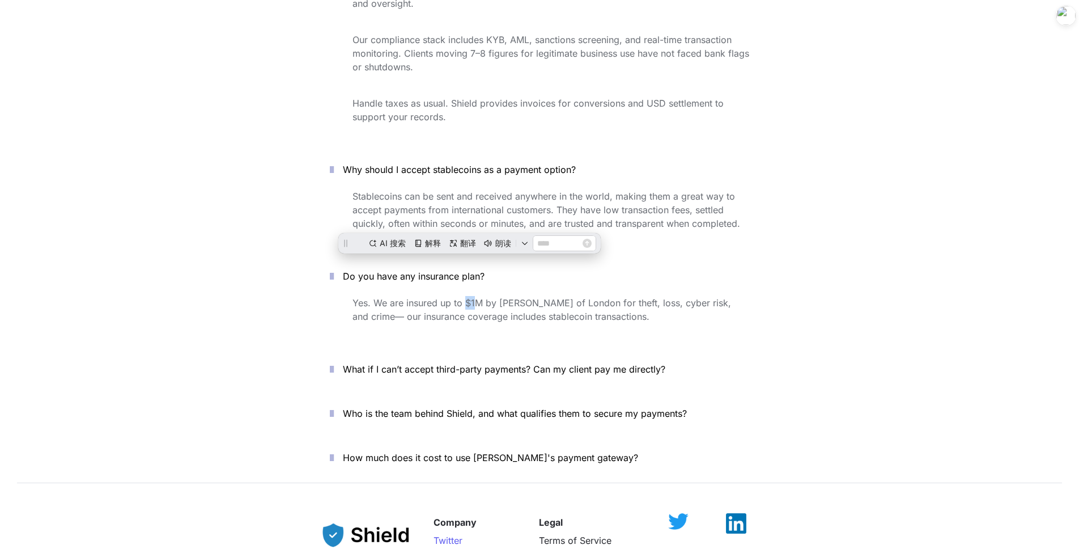
scroll to position [0, 0]
click at [476, 297] on span "Yes. We are insured up to $1M by Lloyd’s of London for theft, loss, cyber risk,…" at bounding box center [543, 309] width 381 height 25
drag, startPoint x: 405, startPoint y: 263, endPoint x: 570, endPoint y: 261, distance: 165.5
click at [564, 297] on span "Yes. We are insured up to $1M by Lloyd’s of London for theft, loss, cyber risk,…" at bounding box center [543, 309] width 381 height 25
copy span "insured up to $1M by Lloyd’s of Londo"
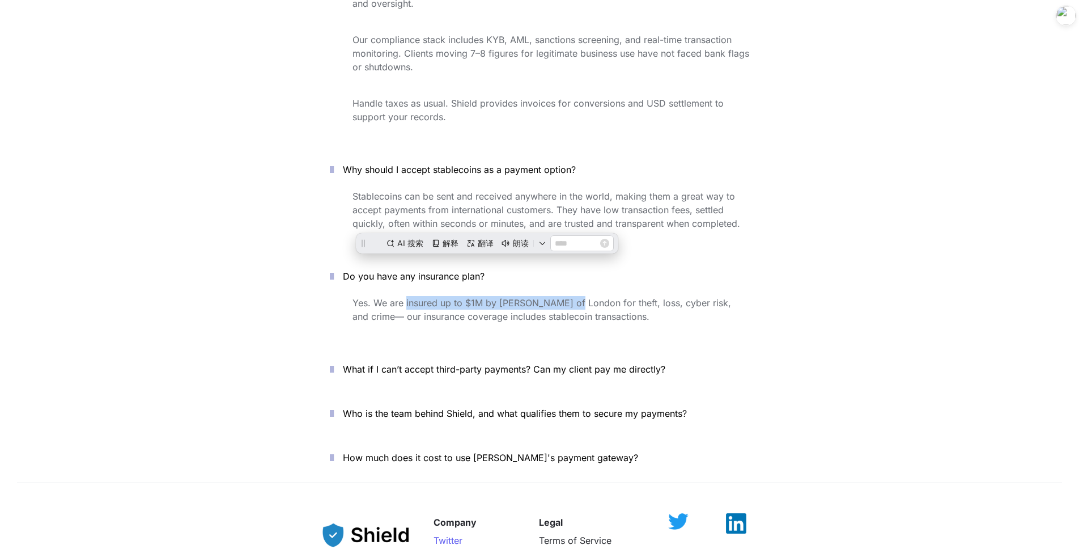
click at [437, 404] on p "Who is the team behind Shield, and what qualifies them to secure my payments?" at bounding box center [546, 413] width 406 height 18
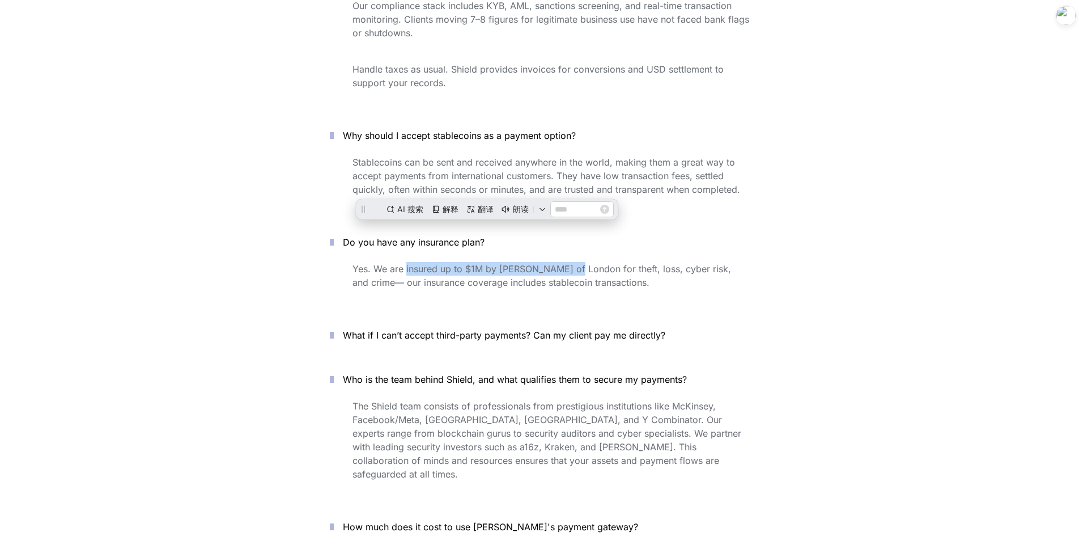
scroll to position [4026, 0]
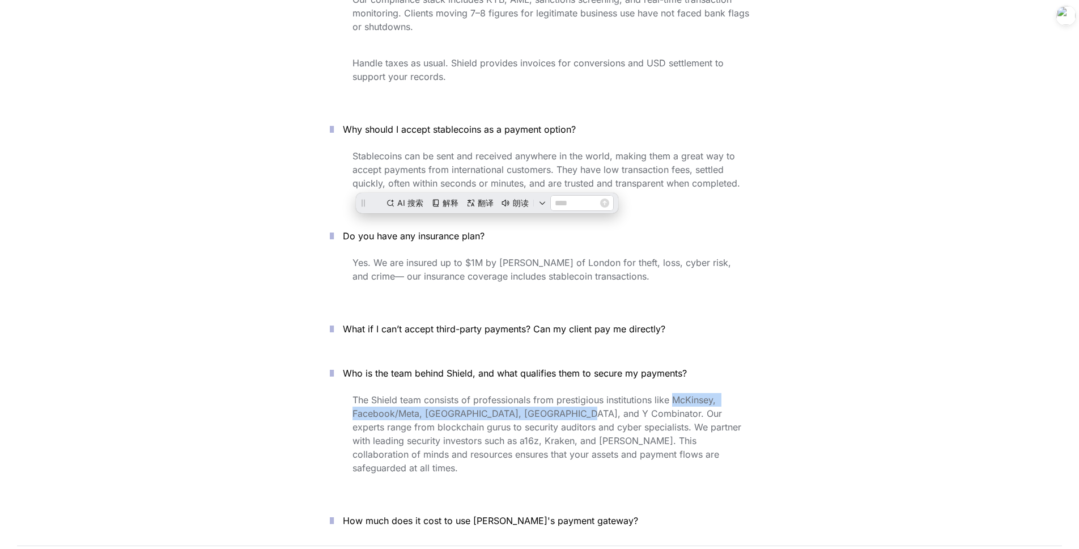
drag, startPoint x: 673, startPoint y: 364, endPoint x: 567, endPoint y: 371, distance: 105.6
click at [564, 394] on span "The Shield team consists of professionals from prestigious institutions like Mc…" at bounding box center [549, 433] width 392 height 79
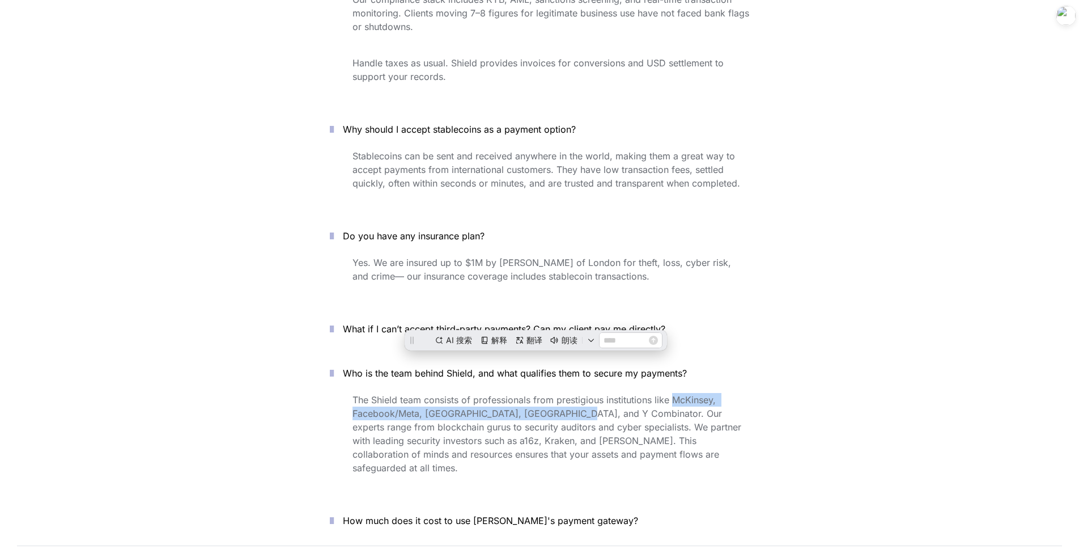
copy span "McKinsey, Facebook/Meta, MIT, Princeton, and Y Combinator"
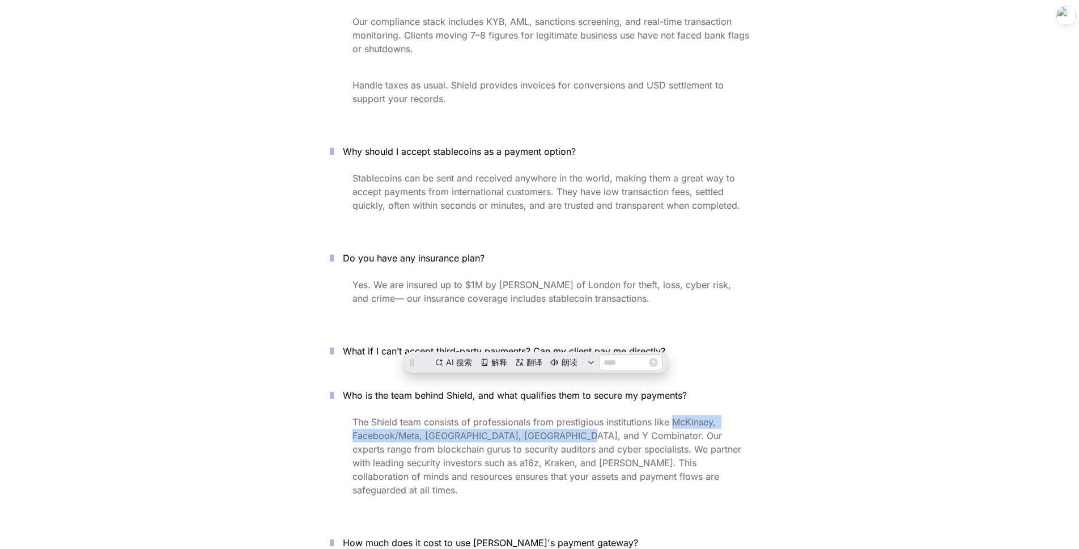
scroll to position [4005, 0]
click at [557, 444] on p "The Shield team consists of professionals from prestigious institutions like Mc…" at bounding box center [551, 454] width 397 height 86
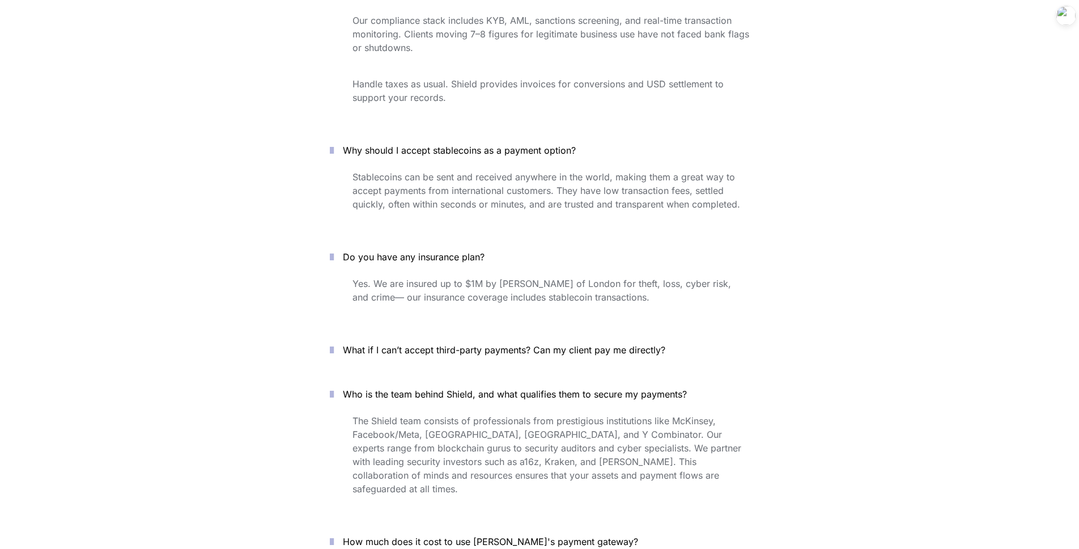
click at [510, 536] on span "How much does it cost to use Shield's payment gateway?" at bounding box center [490, 541] width 295 height 11
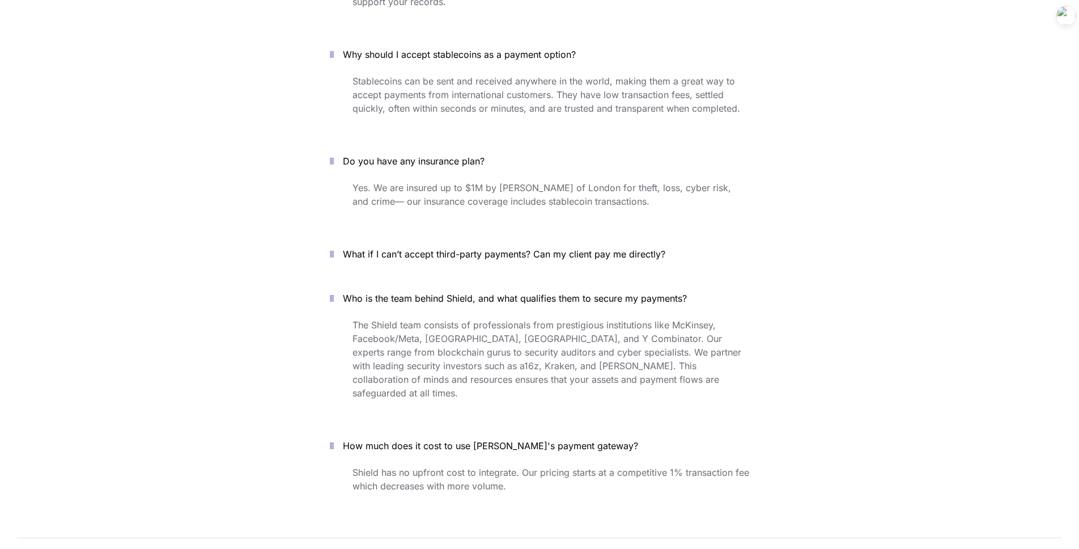
scroll to position [4103, 0]
drag, startPoint x: 524, startPoint y: 421, endPoint x: 748, endPoint y: 419, distance: 223.9
click at [564, 464] on span "Shield has no upfront cost to integrate. Our pricing starts at a competitive 1%…" at bounding box center [553, 476] width 400 height 25
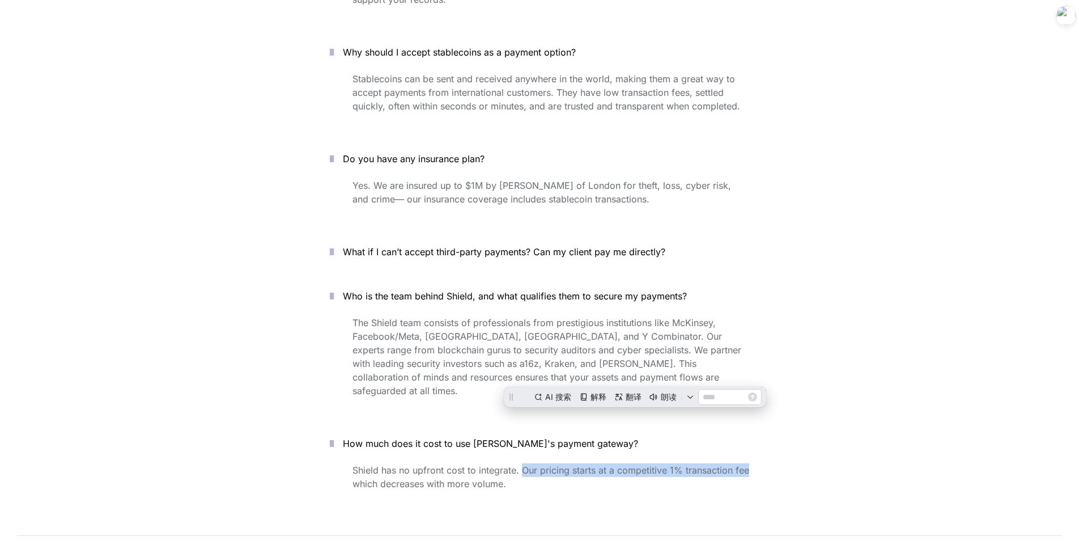
scroll to position [0, 0]
copy span "Our pricing starts at a competitive 1% transaction fee"
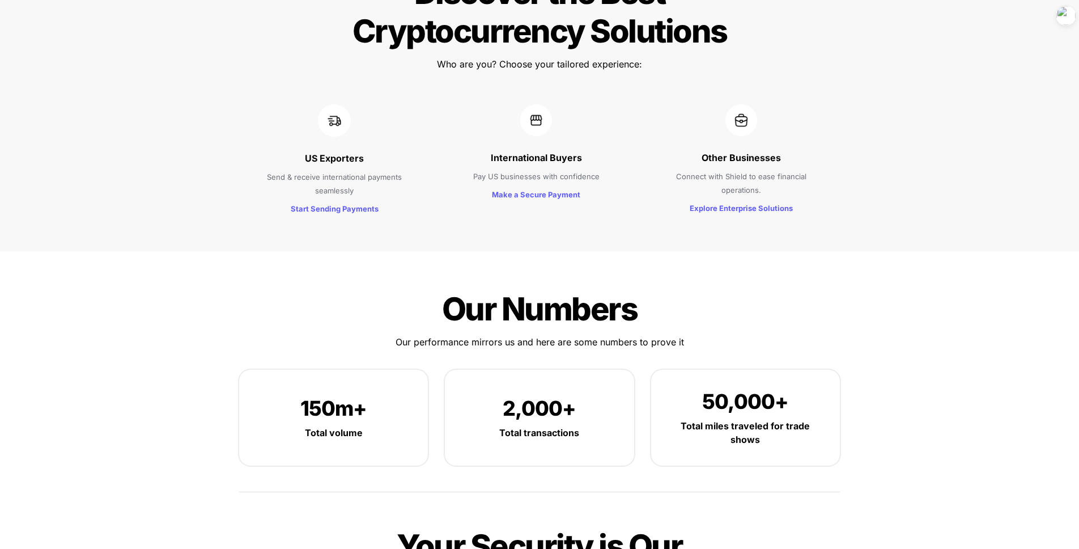
scroll to position [1196, 0]
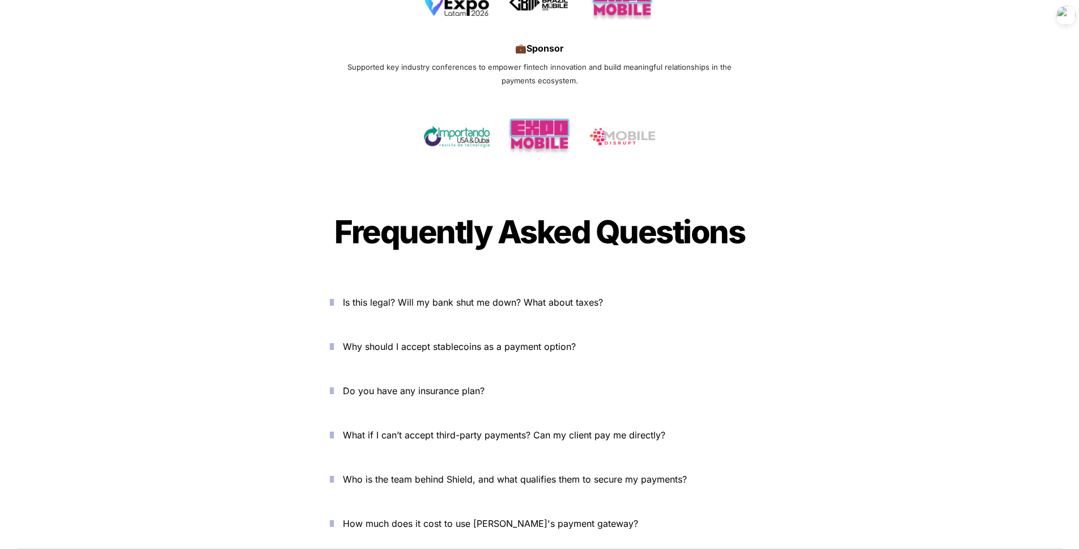
scroll to position [3633, 0]
click at [432, 473] on span "Who is the team behind Shield, and what qualifies them to secure my payments?" at bounding box center [515, 478] width 344 height 11
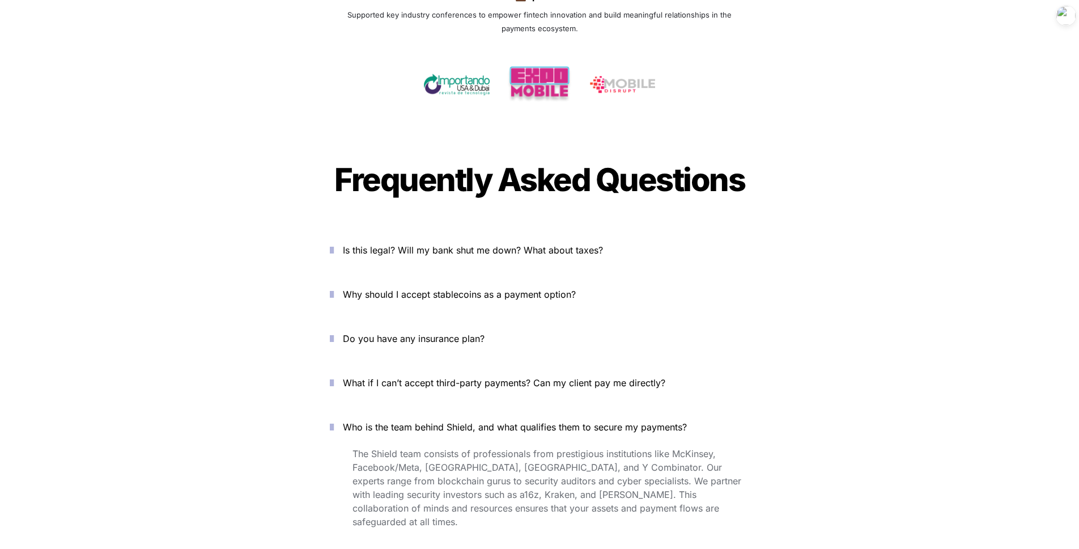
scroll to position [3699, 0]
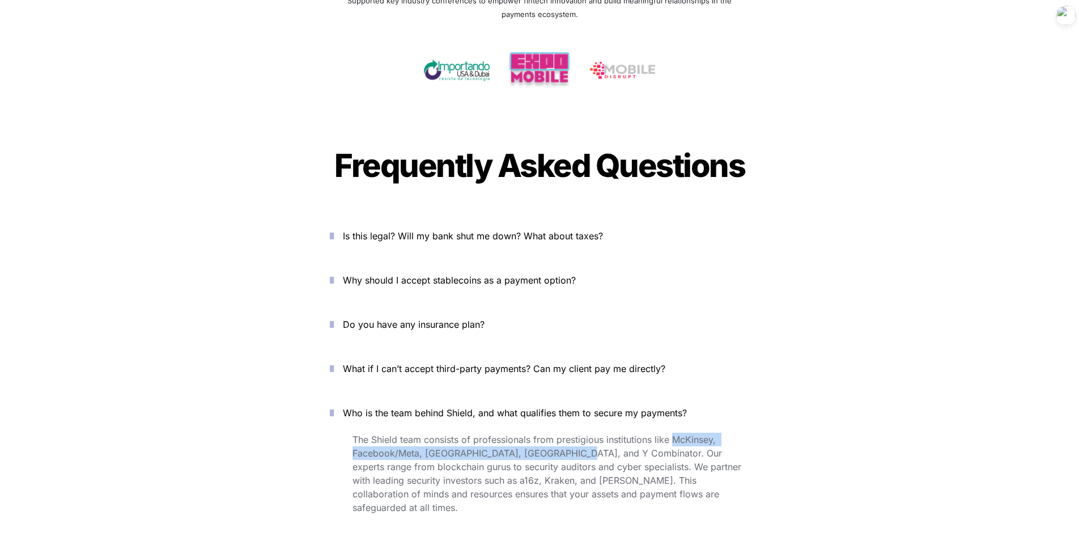
drag, startPoint x: 673, startPoint y: 399, endPoint x: 568, endPoint y: 413, distance: 105.7
click at [568, 434] on span "The Shield team consists of professionals from prestigious institutions like Mc…" at bounding box center [549, 473] width 392 height 79
copy span "McKinsey, Facebook/Meta, MIT, Princeton, and Y Combinator"
